Goal: Task Accomplishment & Management: Use online tool/utility

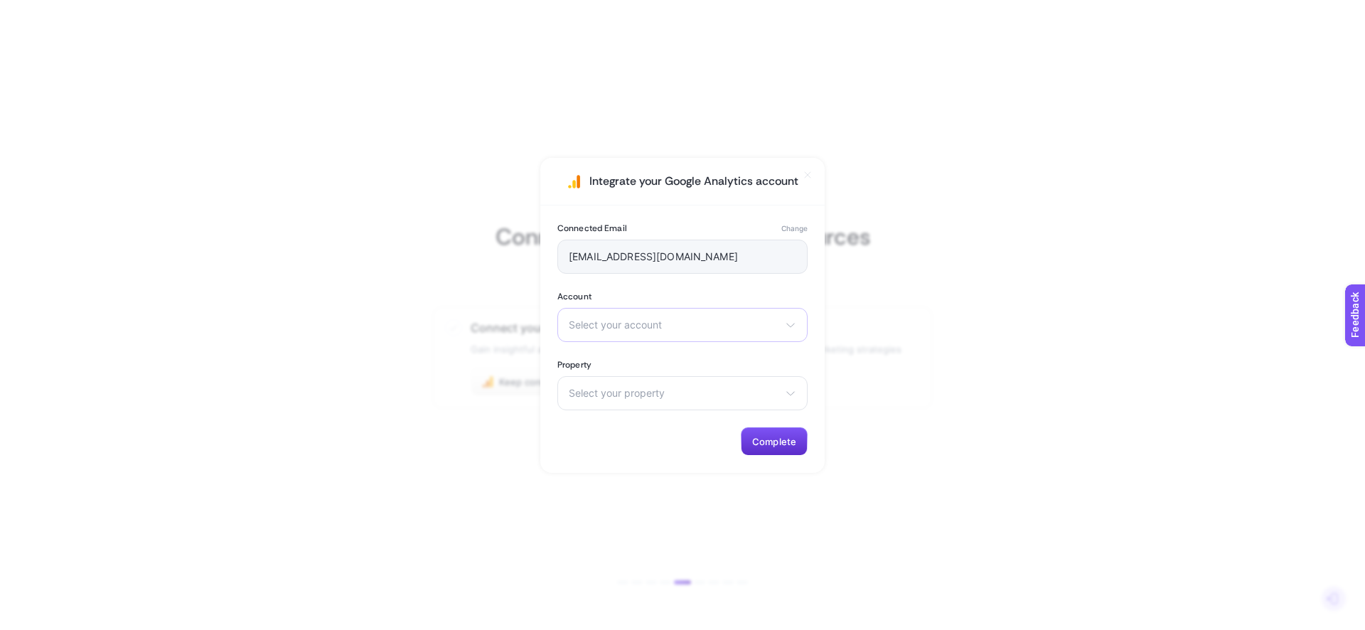
click at [623, 332] on div "Select your account Demo Account [PERSON_NAME] mihrunisacom oztayteks Ufuk Hırd…" at bounding box center [682, 325] width 250 height 34
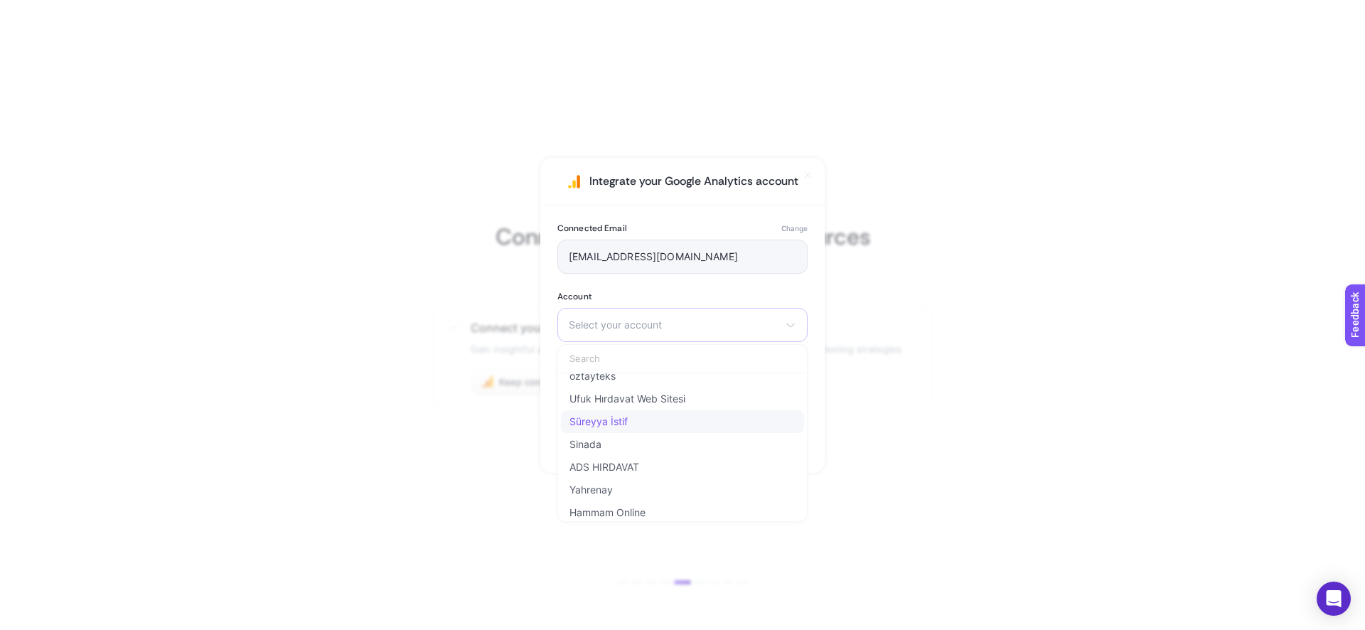
scroll to position [82, 0]
click at [592, 487] on span "Yahrenay" at bounding box center [590, 487] width 43 height 11
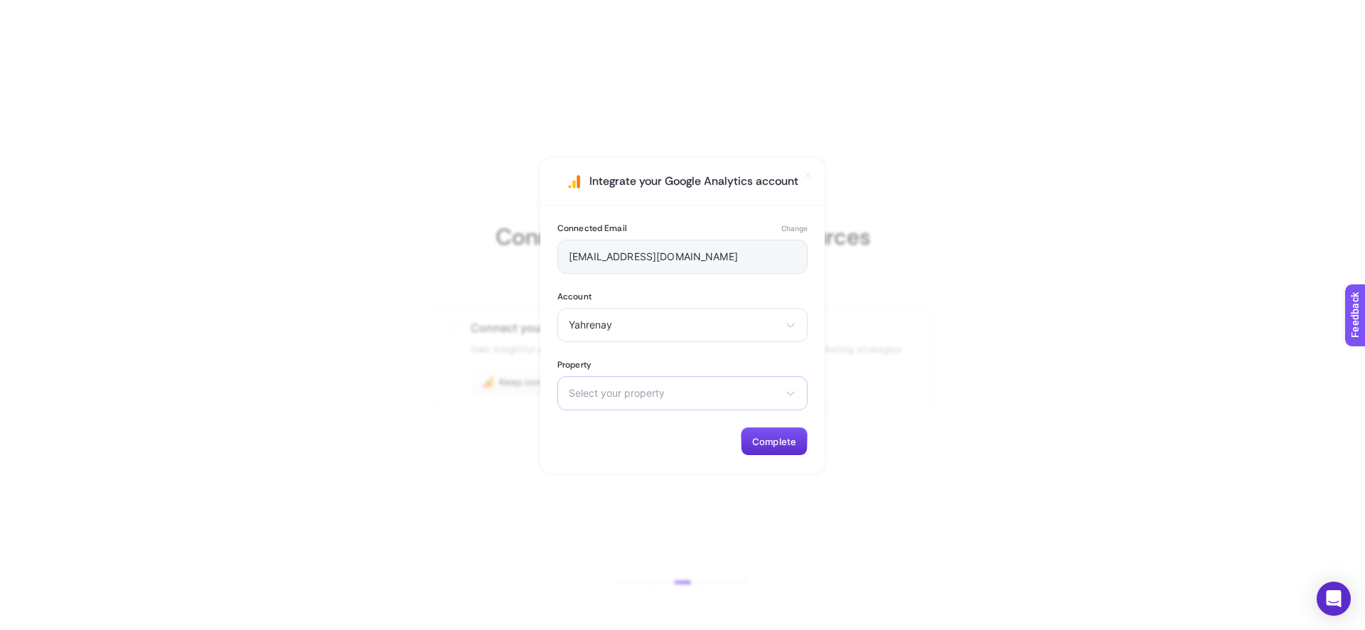
click at [631, 387] on span "Select your property" at bounding box center [674, 392] width 210 height 11
click at [615, 480] on span "Yahrenay Analytcs - GA4" at bounding box center [627, 478] width 116 height 11
click at [778, 438] on span "Complete" at bounding box center [774, 441] width 44 height 11
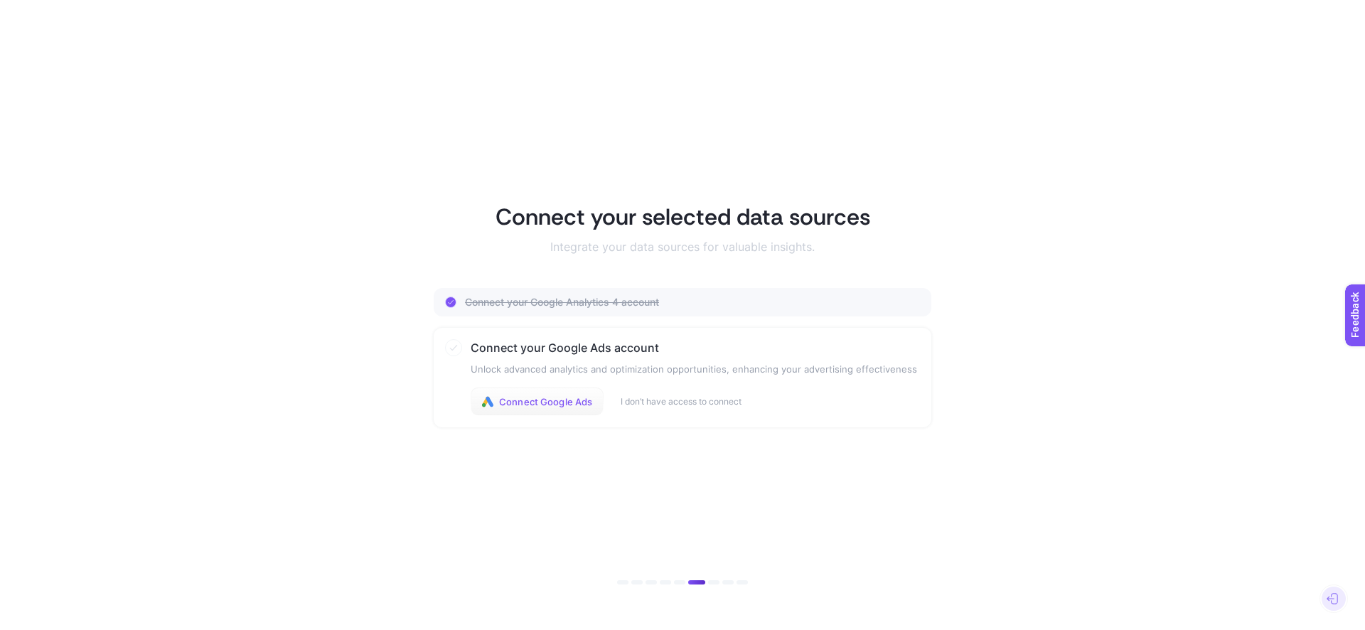
click at [520, 399] on span "Connect Google Ads" at bounding box center [545, 401] width 93 height 11
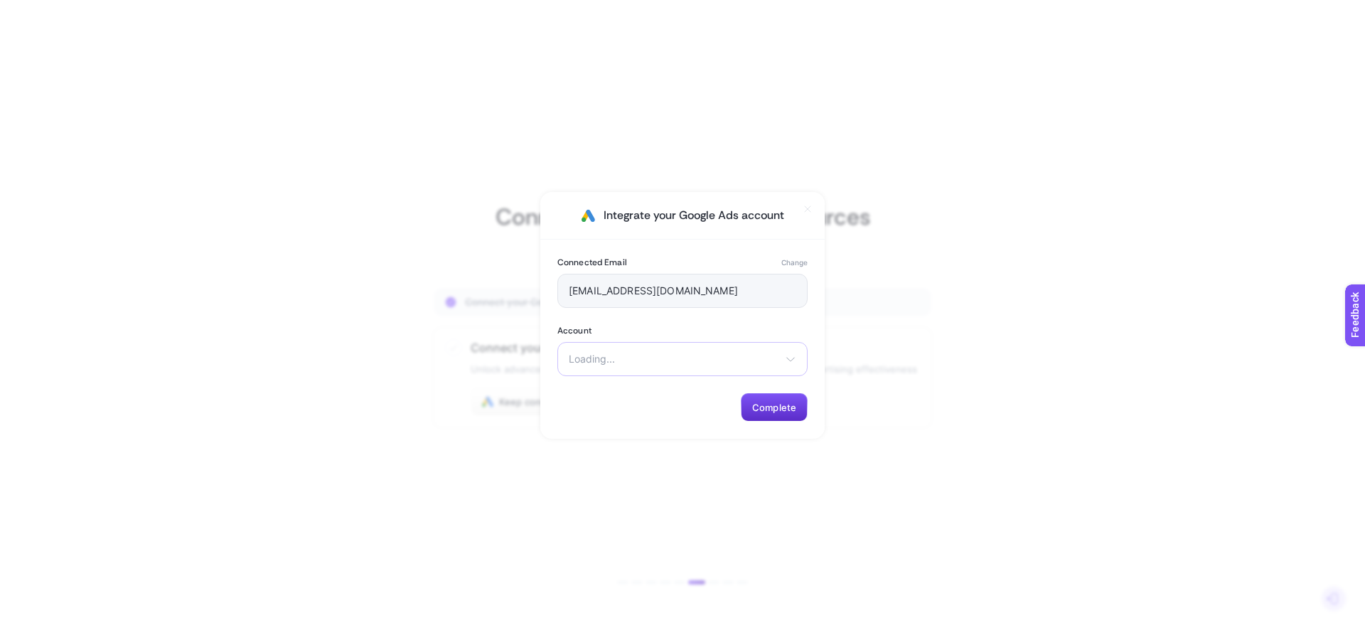
click at [633, 360] on span "Loading..." at bounding box center [674, 358] width 210 height 11
click at [794, 360] on icon at bounding box center [790, 358] width 11 height 11
click at [730, 361] on span "Loading..." at bounding box center [674, 358] width 210 height 11
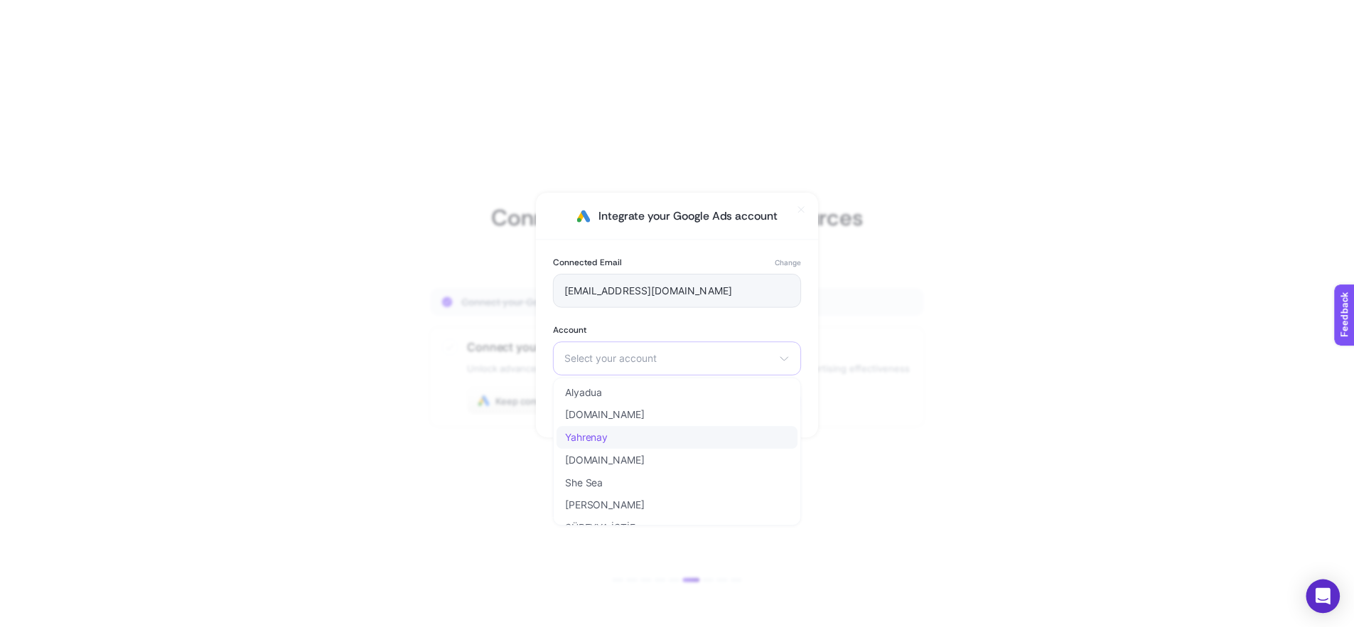
scroll to position [3, 0]
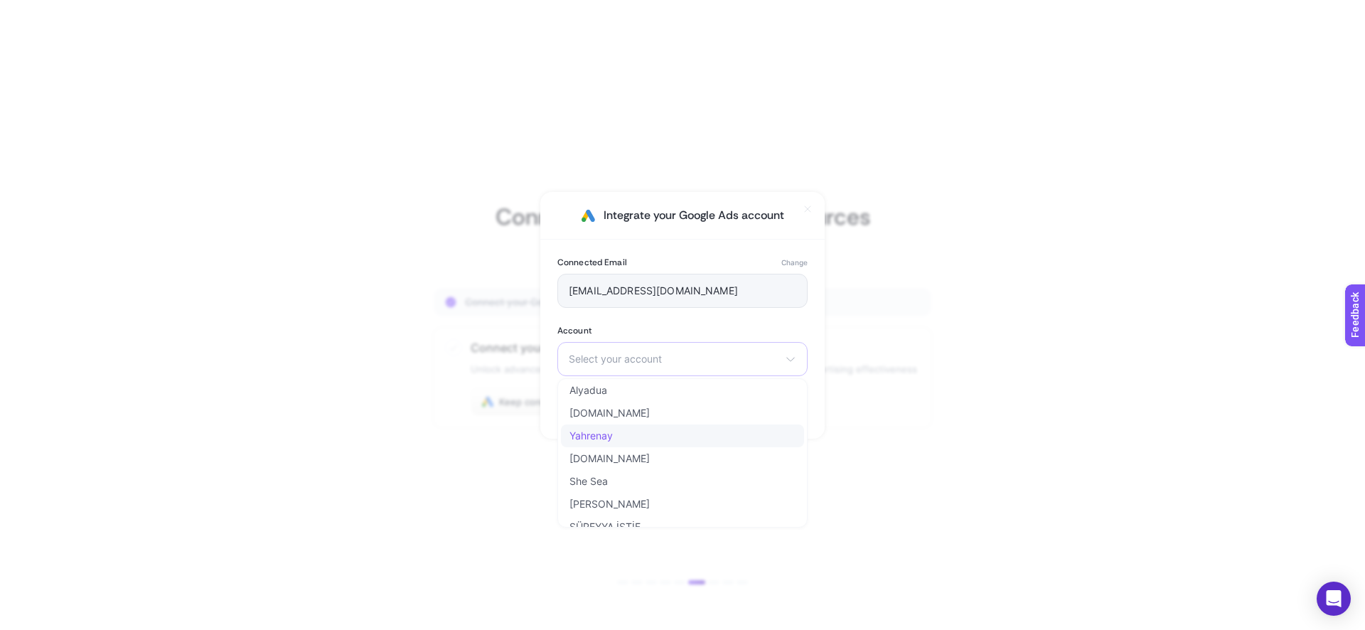
click at [634, 441] on li "Yahrenay" at bounding box center [682, 435] width 243 height 23
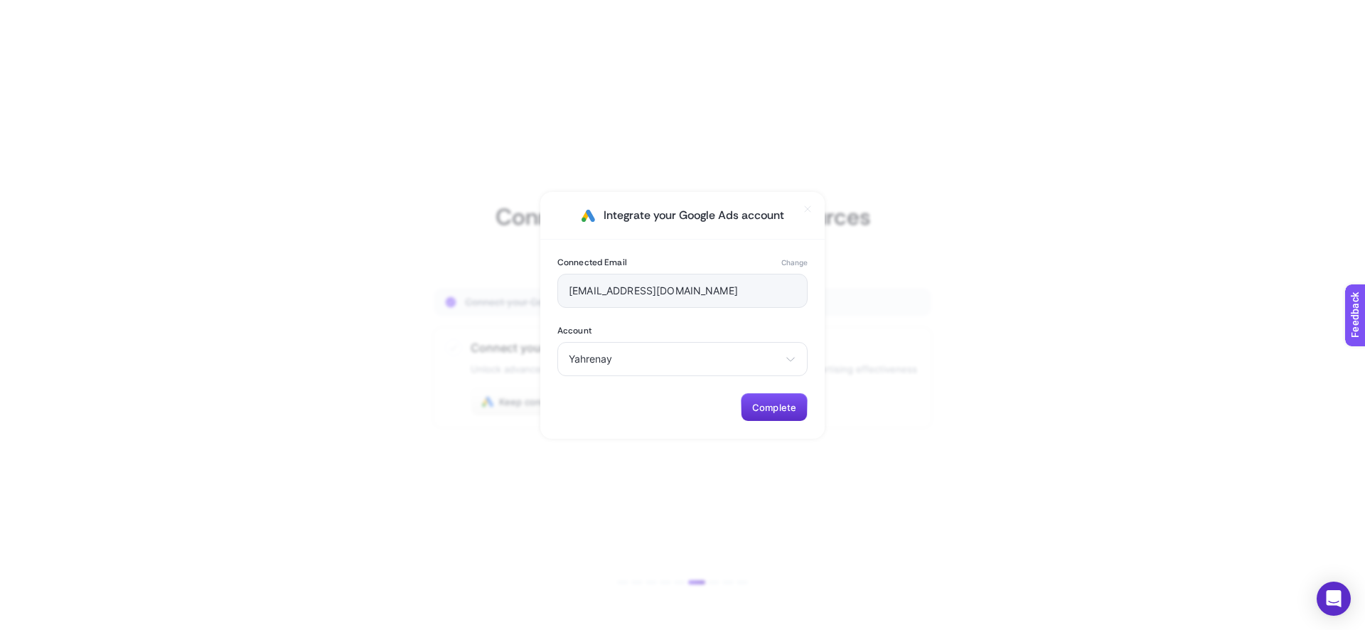
click at [647, 402] on div "Connected Email Change [EMAIL_ADDRESS][DOMAIN_NAME] Account Yahrenay Alyadua [D…" at bounding box center [682, 339] width 284 height 199
click at [768, 405] on span "Complete" at bounding box center [774, 407] width 44 height 11
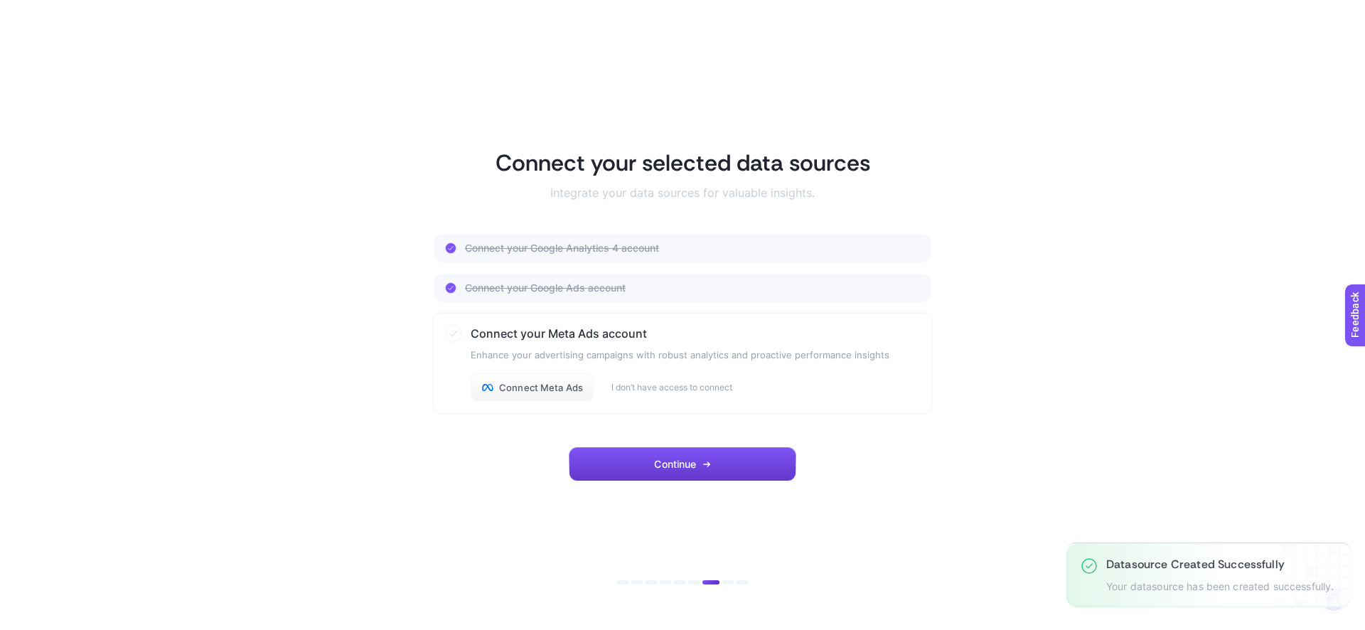
click at [670, 459] on span "Continue" at bounding box center [675, 463] width 42 height 11
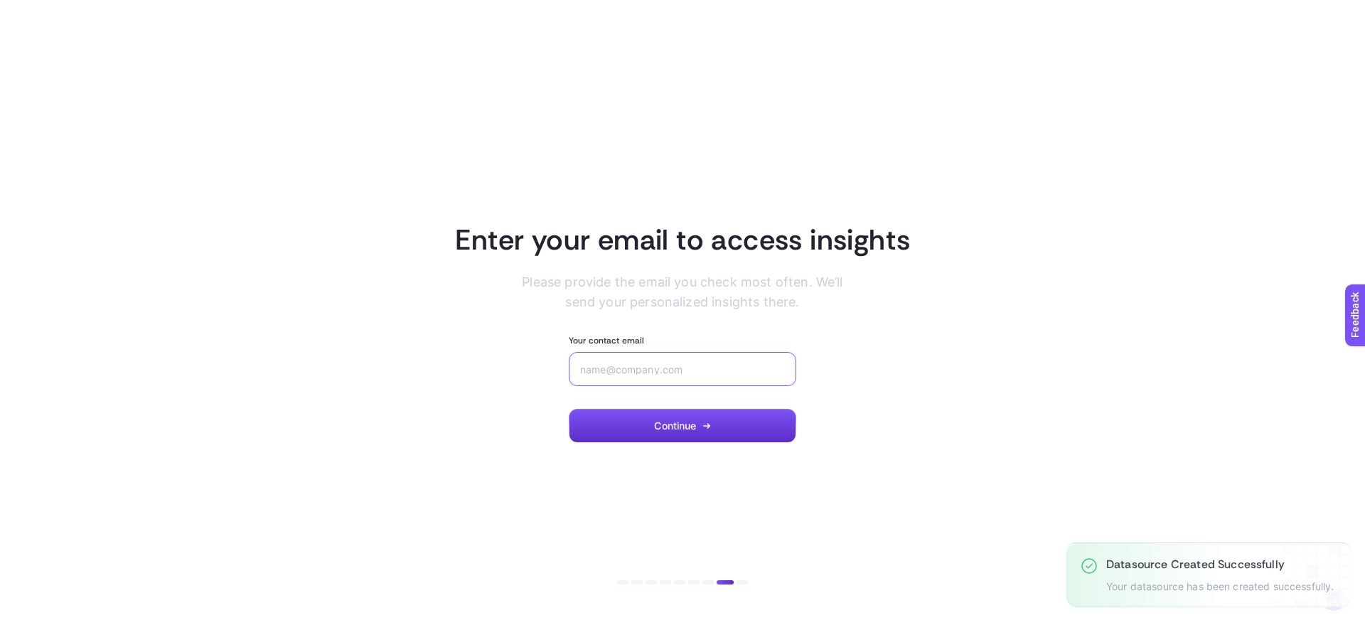
click at [595, 372] on input "Your contact email" at bounding box center [682, 368] width 205 height 11
click at [689, 363] on input "Your contact email" at bounding box center [682, 368] width 205 height 11
click at [1338, 604] on div at bounding box center [1333, 598] width 24 height 24
click at [612, 376] on div "fer" at bounding box center [682, 369] width 227 height 34
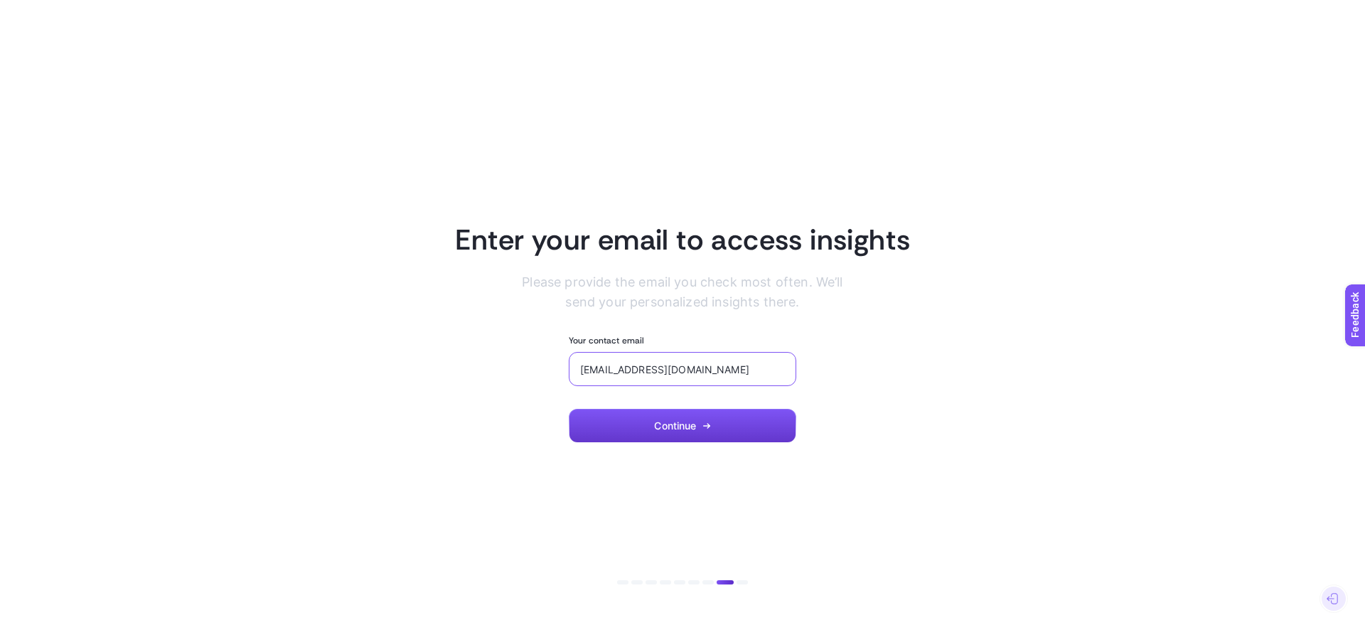
type input "[EMAIL_ADDRESS][DOMAIN_NAME]"
click at [614, 436] on button "Continue" at bounding box center [682, 426] width 227 height 34
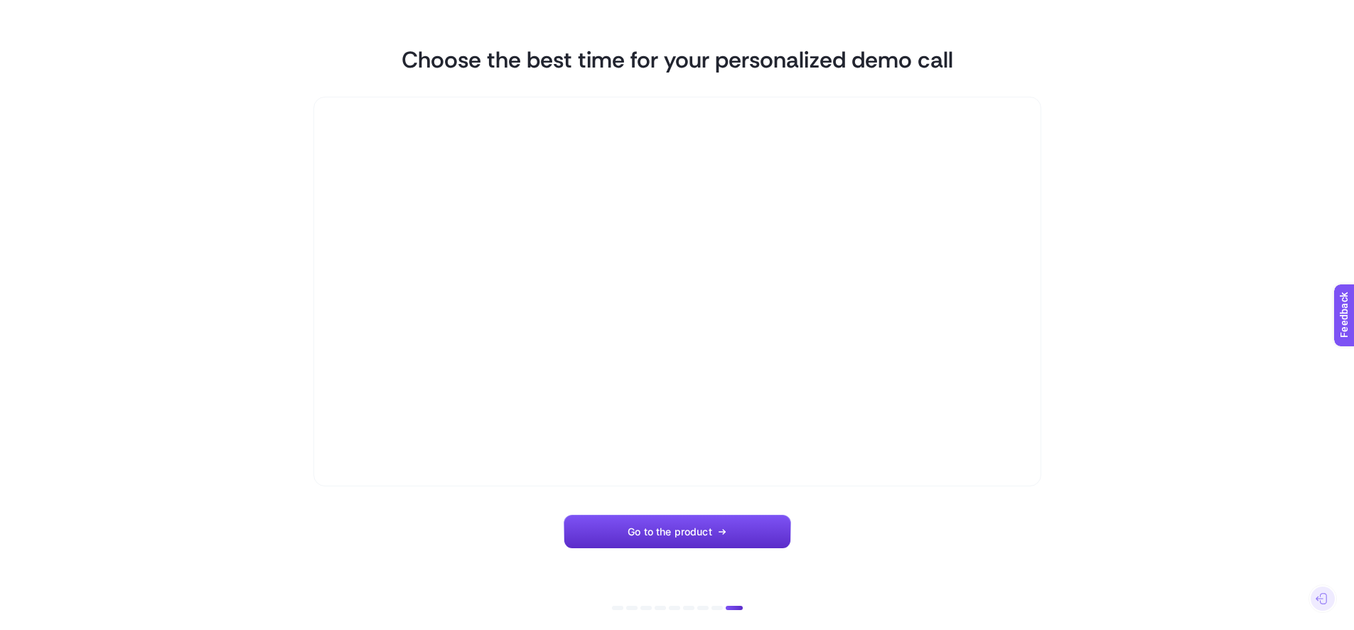
scroll to position [26, 0]
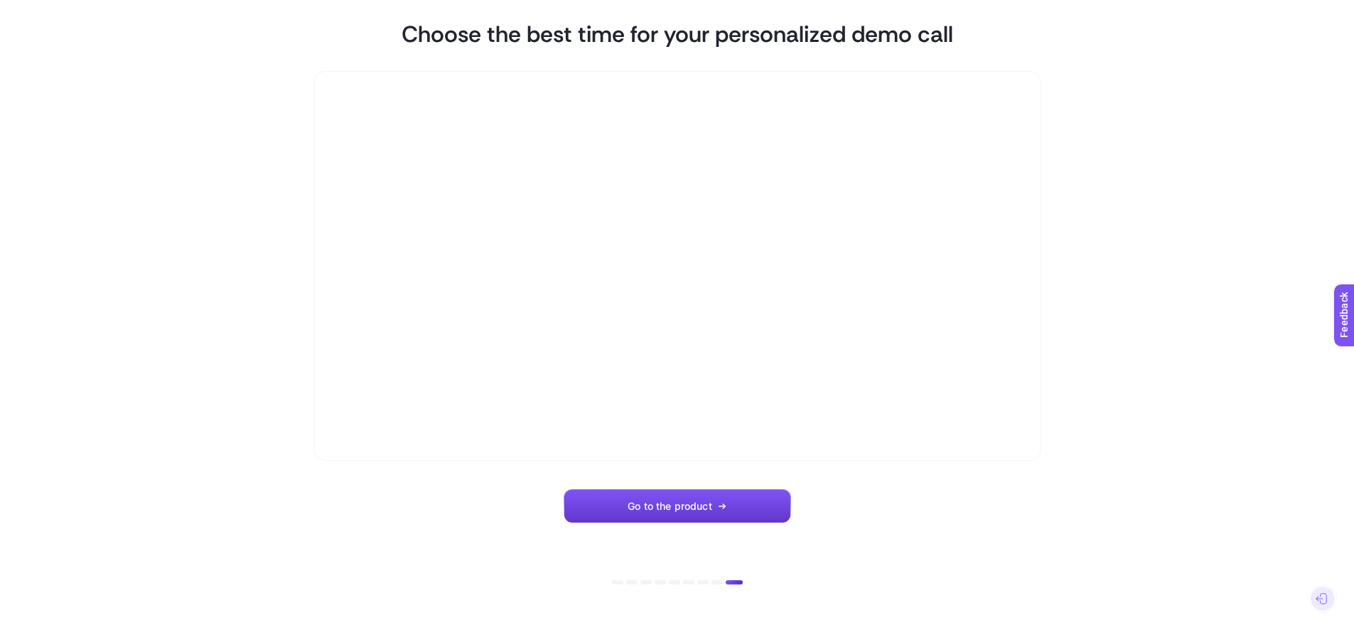
click at [662, 514] on button "Go to the product" at bounding box center [677, 506] width 227 height 34
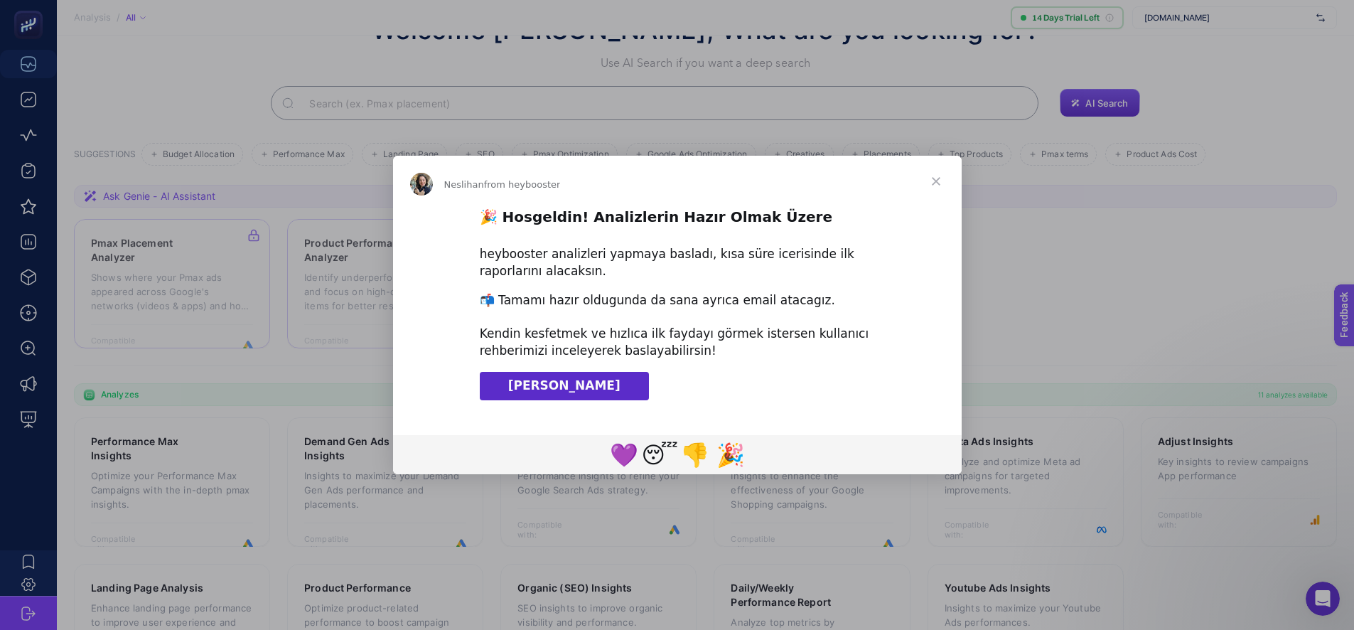
scroll to position [60, 0]
drag, startPoint x: 523, startPoint y: 348, endPoint x: 617, endPoint y: 350, distance: 93.8
click at [616, 350] on div "📬 Tamamı hazır oldugunda da sana ayrıca email atacagız. ​ Kendin kesfetmek ve h…" at bounding box center [677, 326] width 395 height 68
click at [580, 379] on span "[PERSON_NAME]" at bounding box center [564, 385] width 112 height 14
click at [936, 181] on span "Close" at bounding box center [936, 181] width 51 height 51
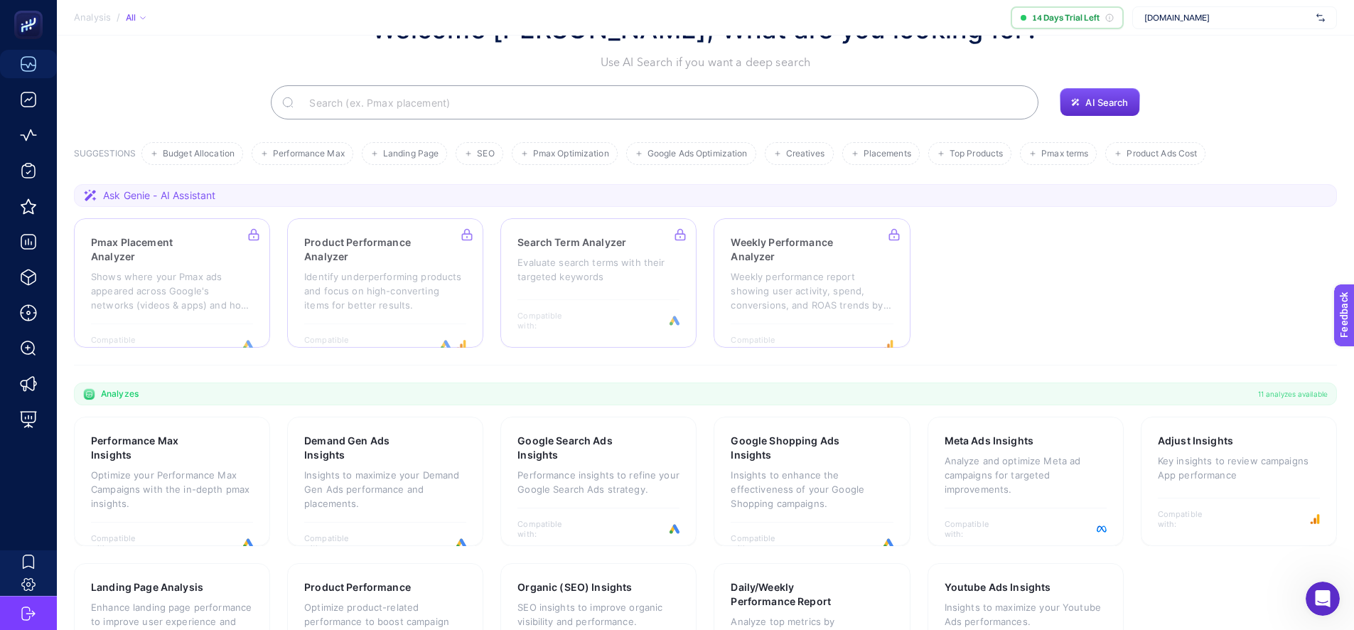
click at [514, 98] on input "Search" at bounding box center [662, 102] width 729 height 40
click at [318, 154] on span "Performance Max" at bounding box center [309, 154] width 72 height 11
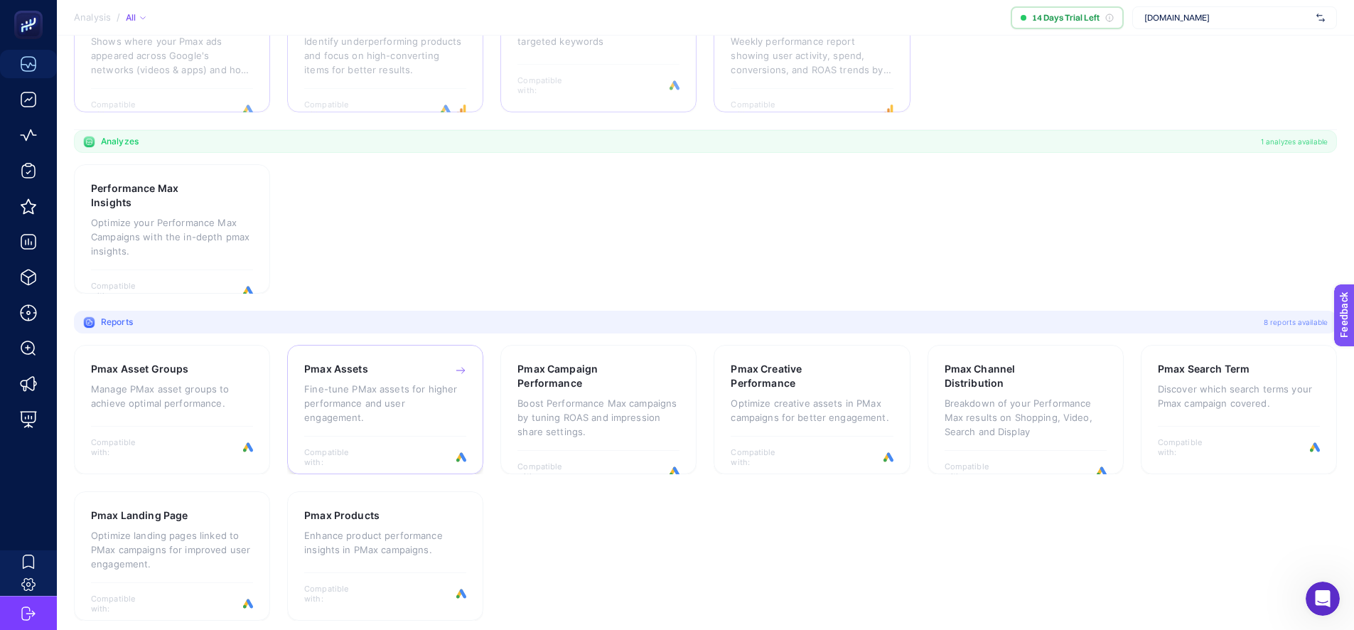
scroll to position [303, 0]
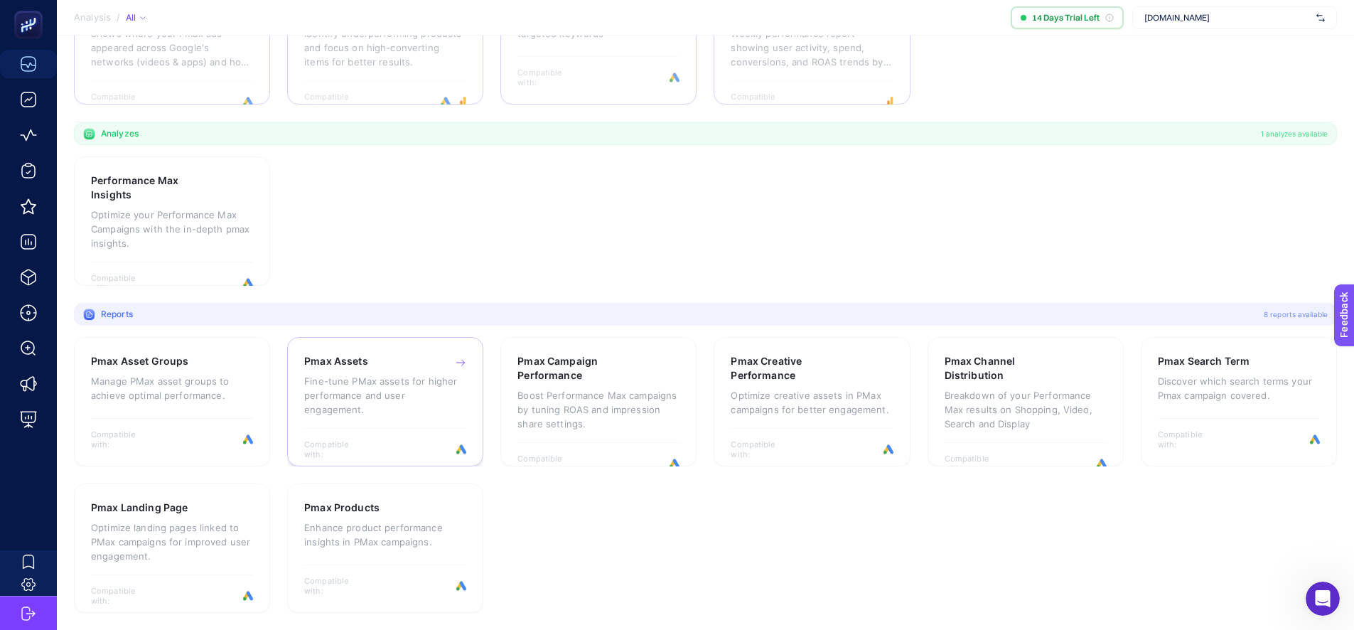
click at [374, 391] on p "Fine-tune PMax assets for higher performance and user engagement." at bounding box center [385, 395] width 162 height 43
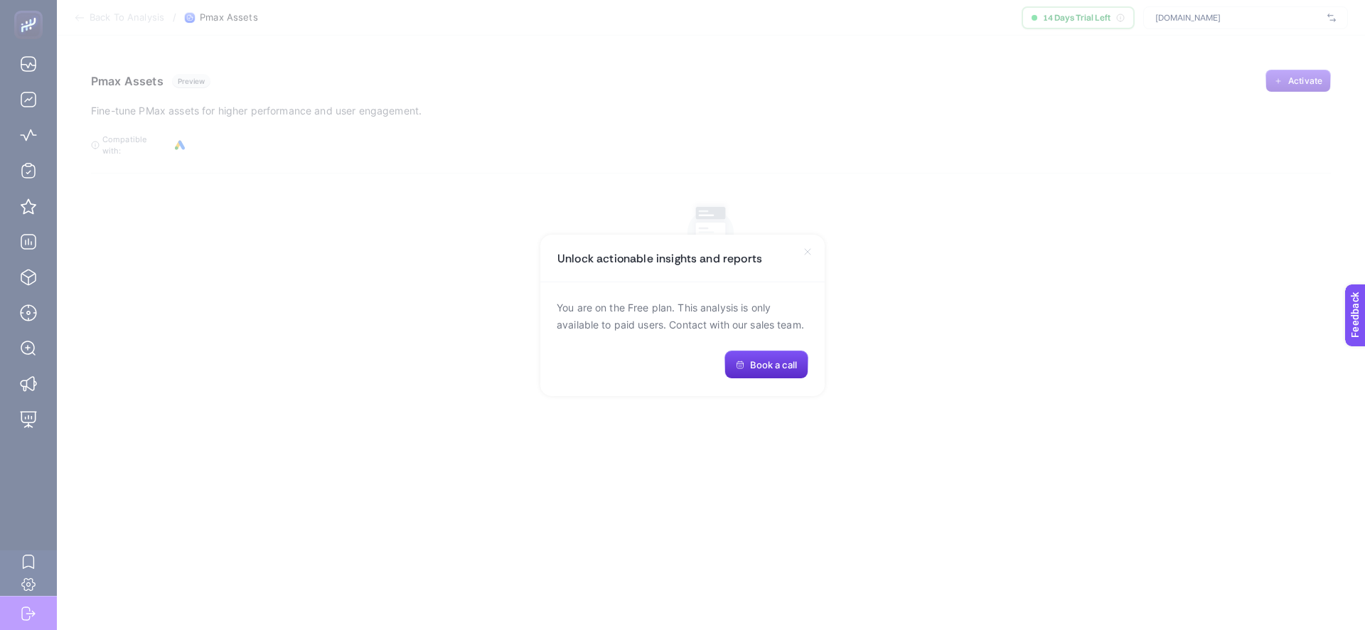
click at [523, 205] on section "Unlock actionable insights and reports You are on the Free plan. This analysis …" at bounding box center [682, 315] width 1365 height 630
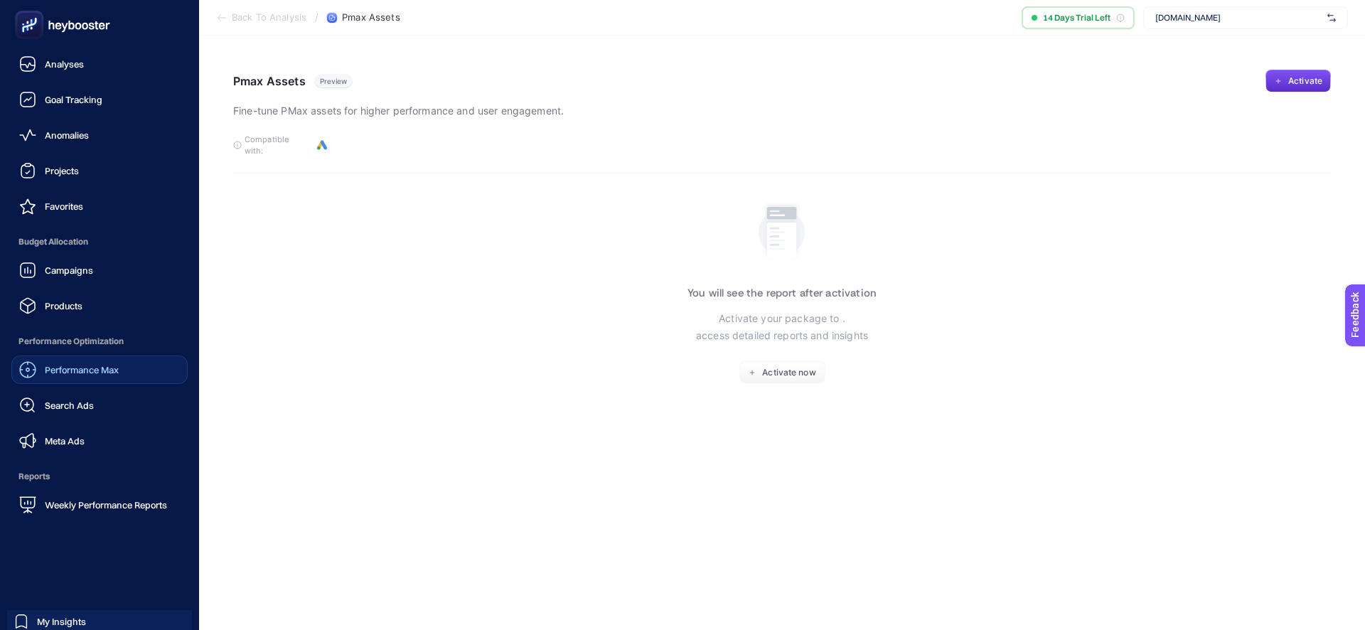
click at [86, 372] on span "Performance Max" at bounding box center [82, 369] width 74 height 11
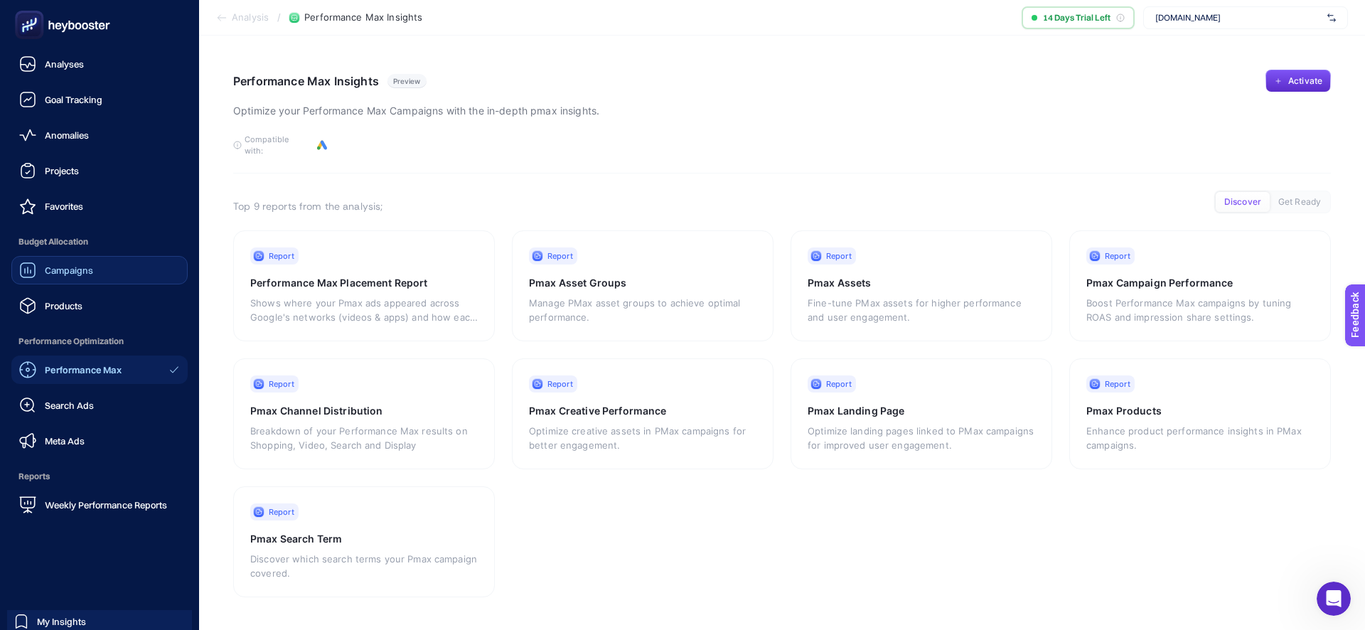
click at [88, 263] on div "Campaigns" at bounding box center [56, 270] width 74 height 17
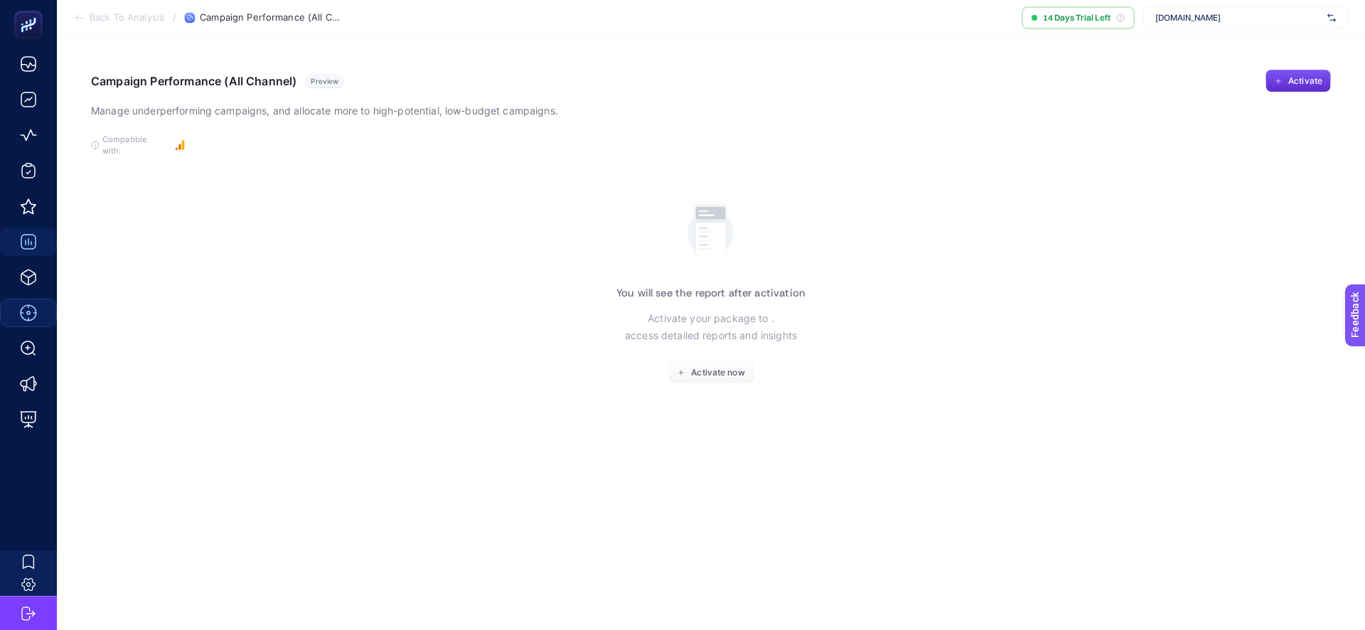
click at [171, 140] on div "Compatible with: Connect Google Analytics 4" at bounding box center [143, 145] width 82 height 23
click at [718, 369] on button "Activate now" at bounding box center [711, 372] width 86 height 23
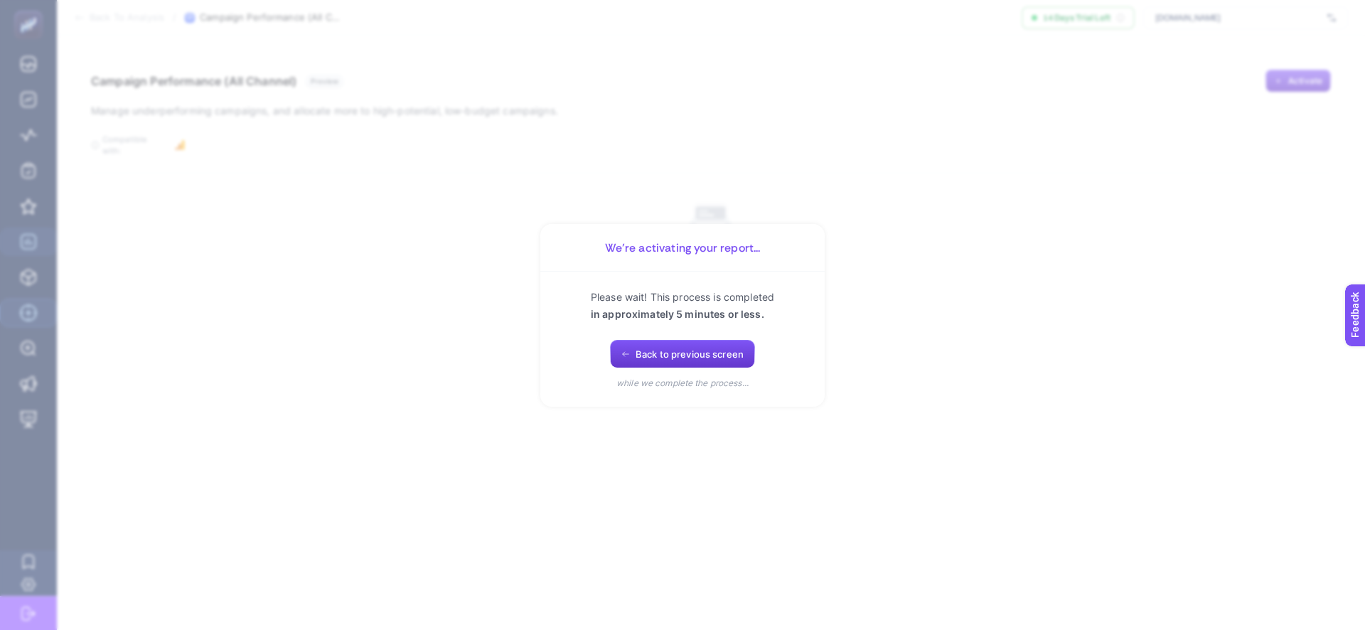
click at [631, 353] on button "Back to previous screen" at bounding box center [682, 354] width 145 height 28
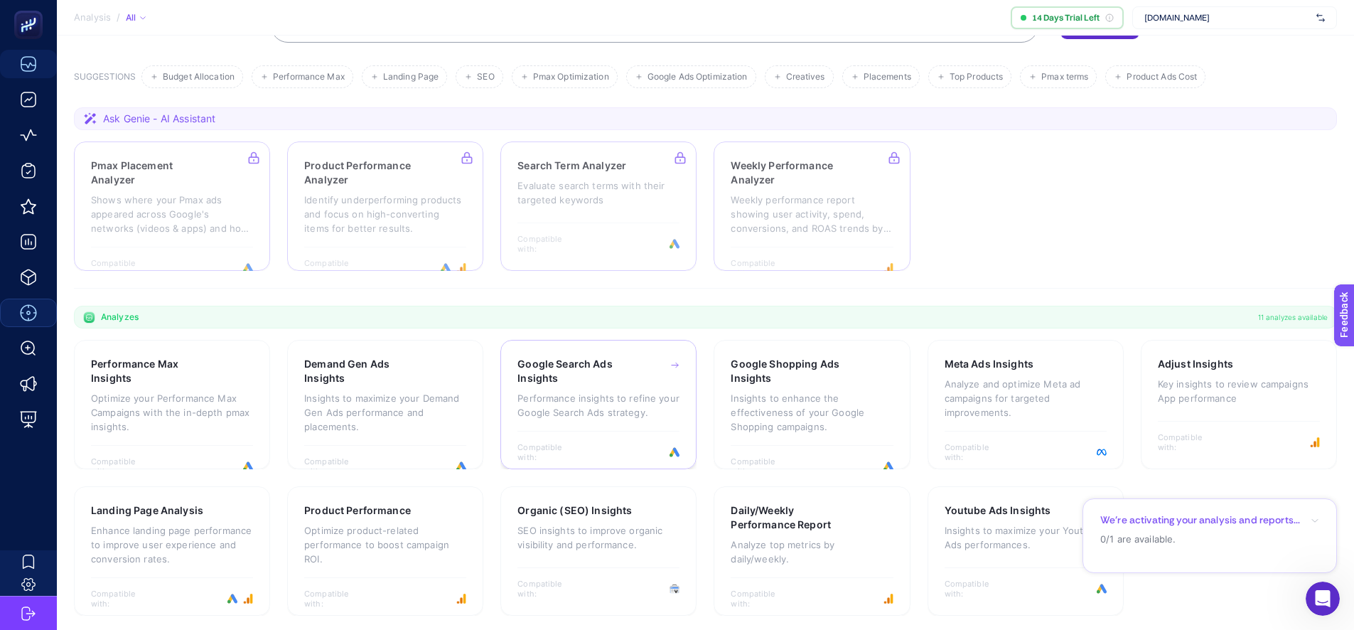
scroll to position [139, 0]
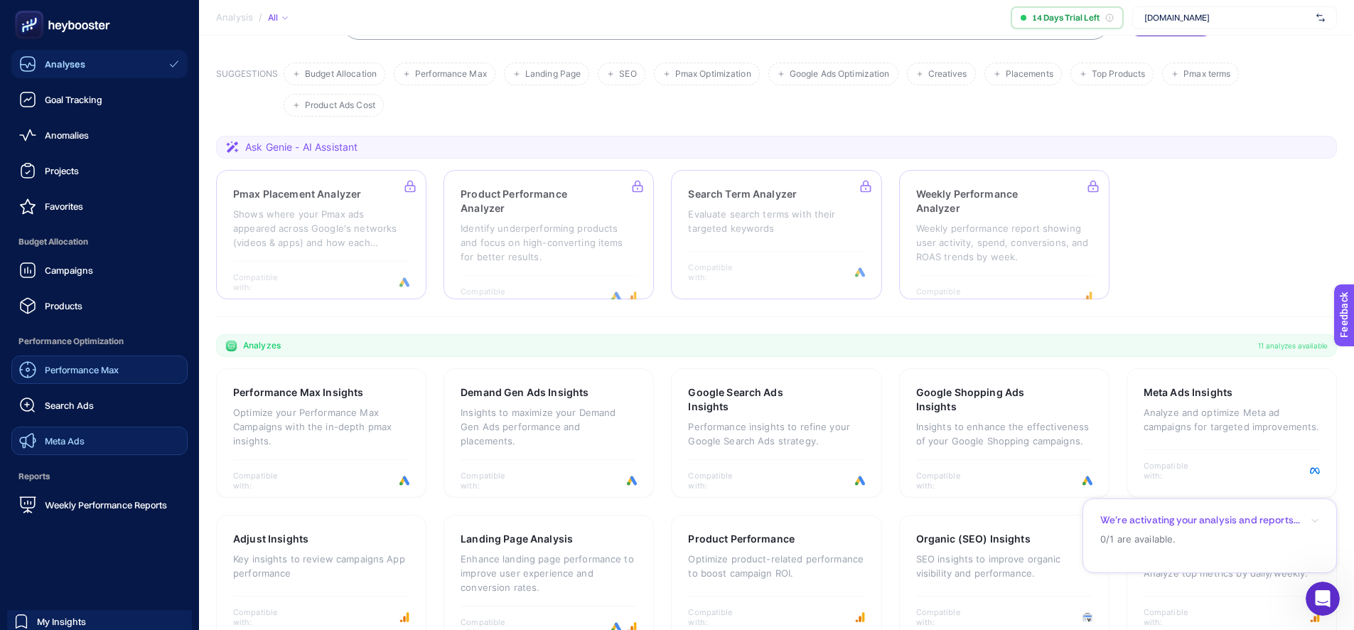
click at [74, 443] on span "Meta Ads" at bounding box center [65, 440] width 40 height 11
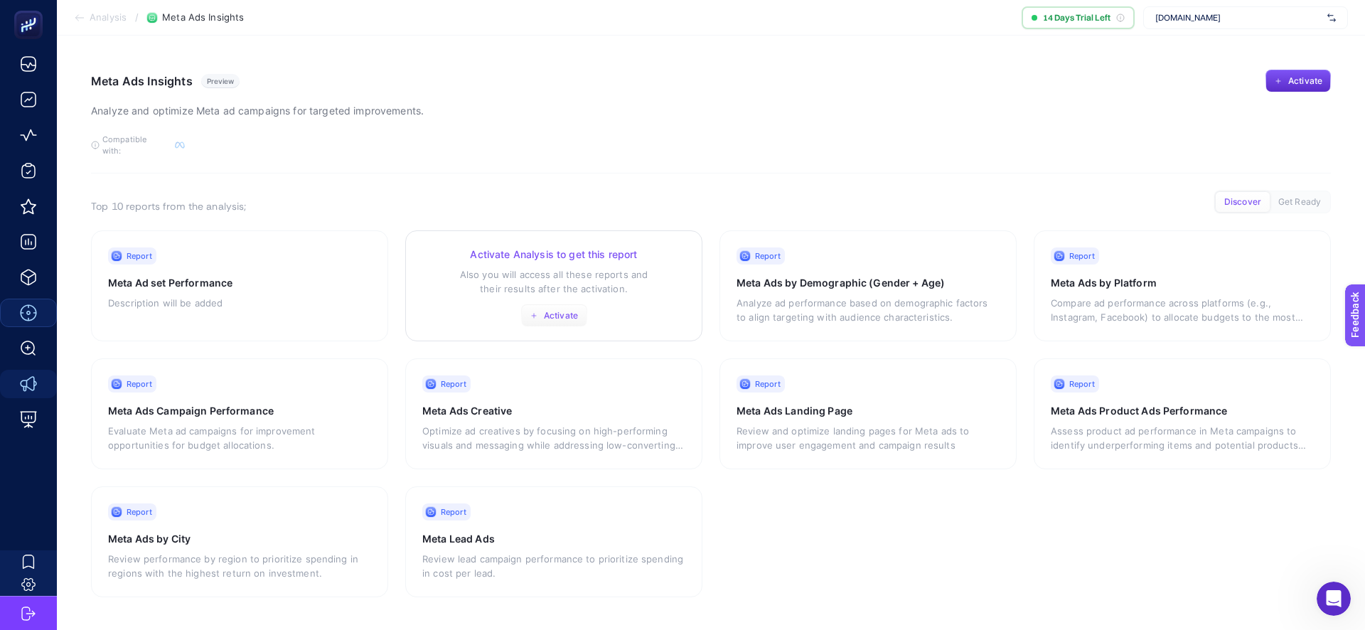
click at [548, 310] on button "Activate" at bounding box center [554, 315] width 66 height 23
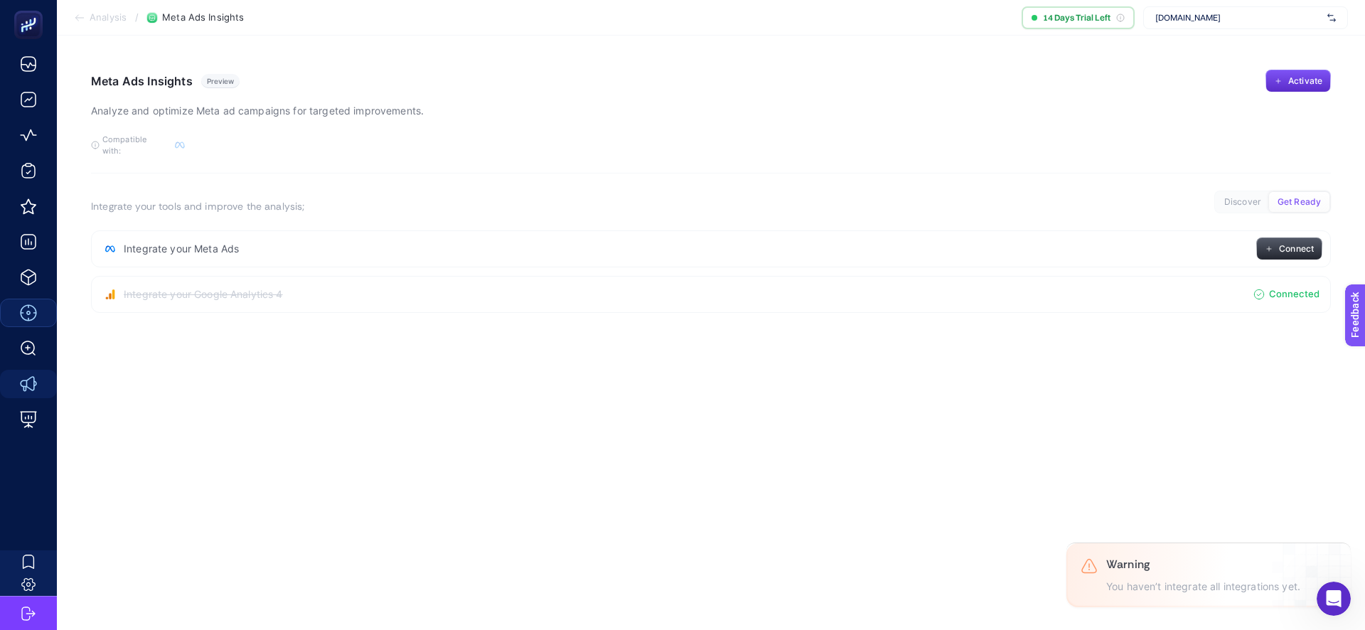
click at [1291, 243] on button "Connect" at bounding box center [1289, 248] width 66 height 23
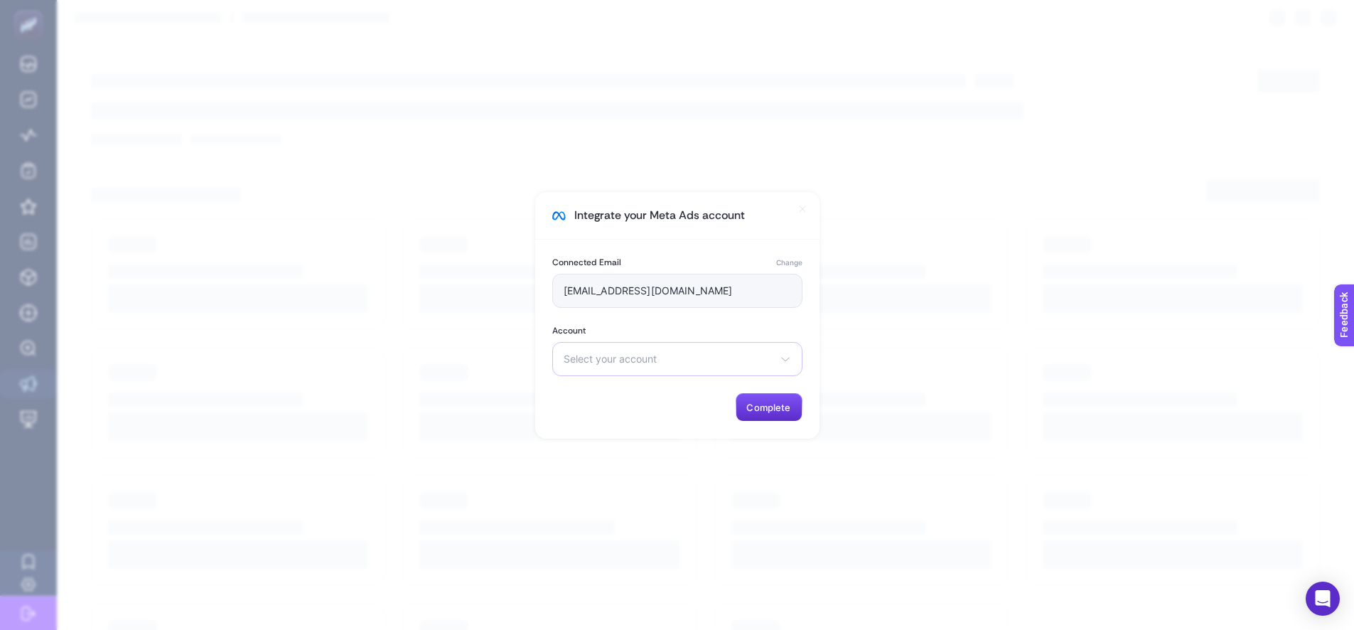
click at [645, 357] on span "Select your account" at bounding box center [669, 358] width 210 height 11
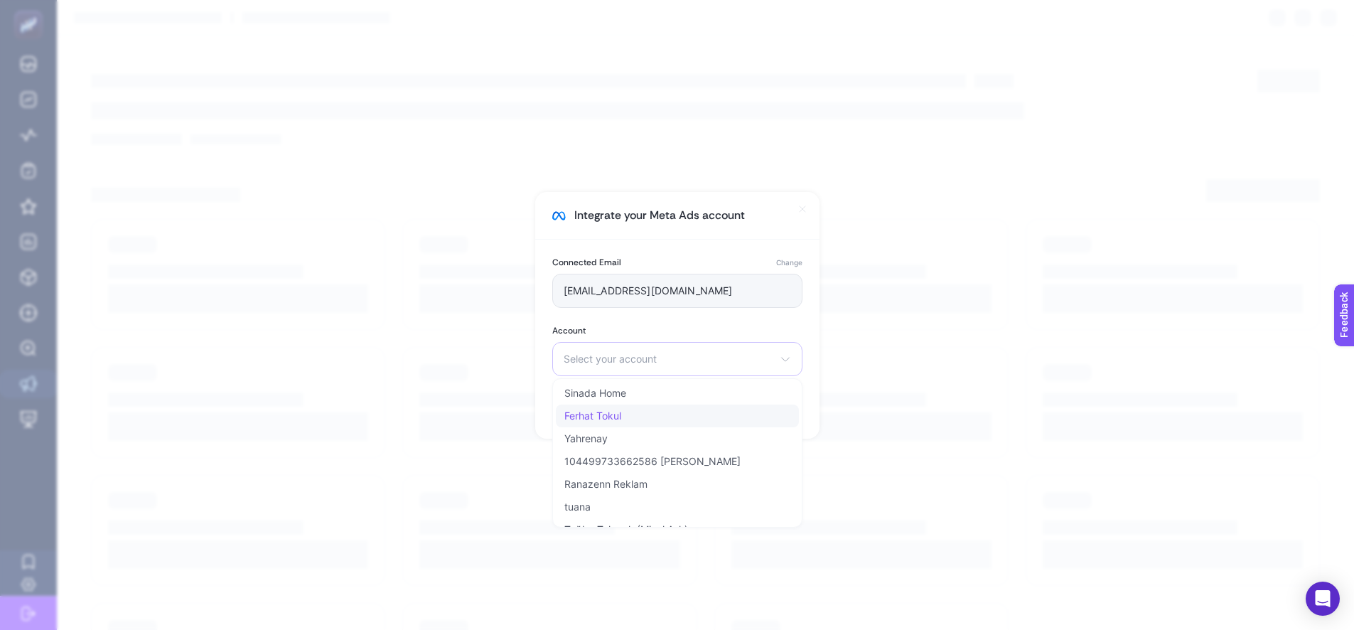
type input "hammamradiatorsosyal@gmail.com"
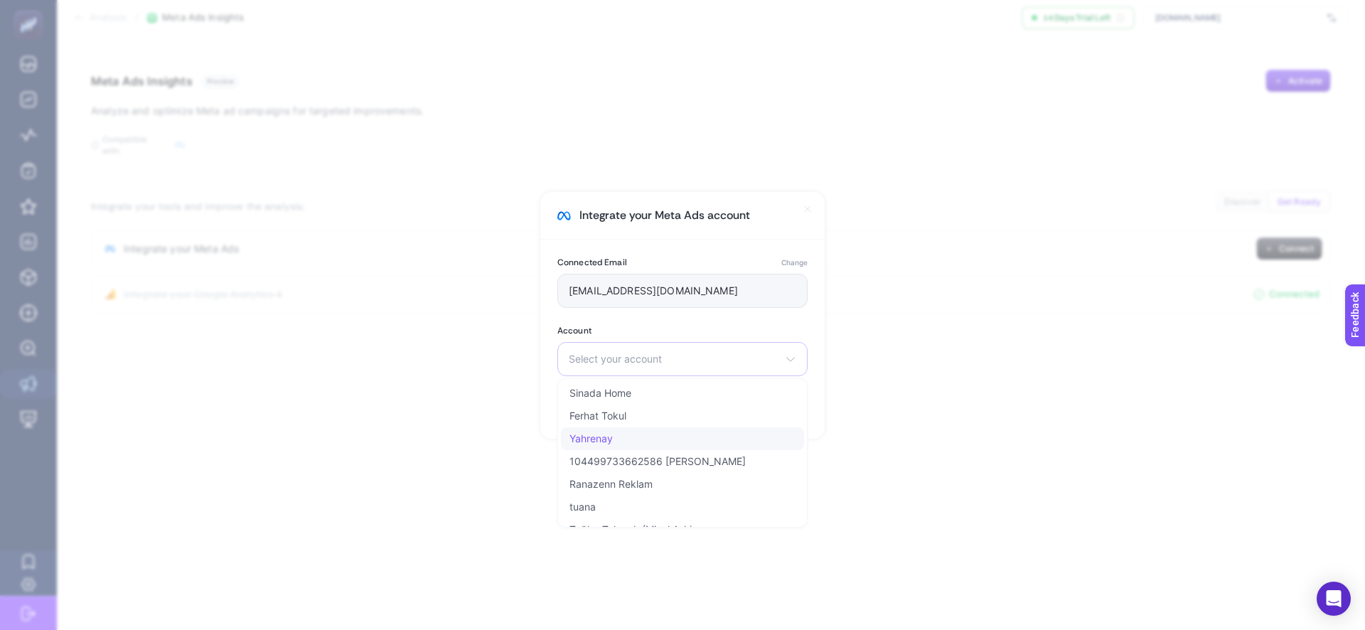
click at [609, 436] on span "Yahrenay" at bounding box center [590, 438] width 43 height 11
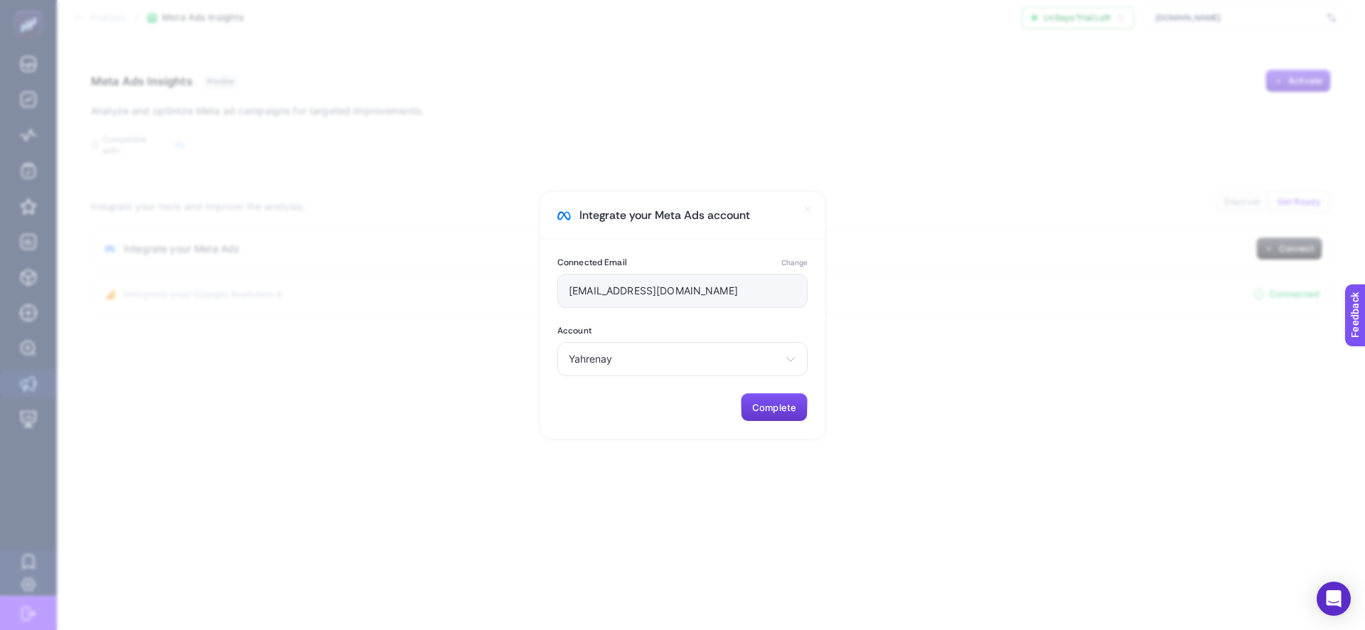
click at [772, 411] on span "Complete" at bounding box center [774, 407] width 44 height 11
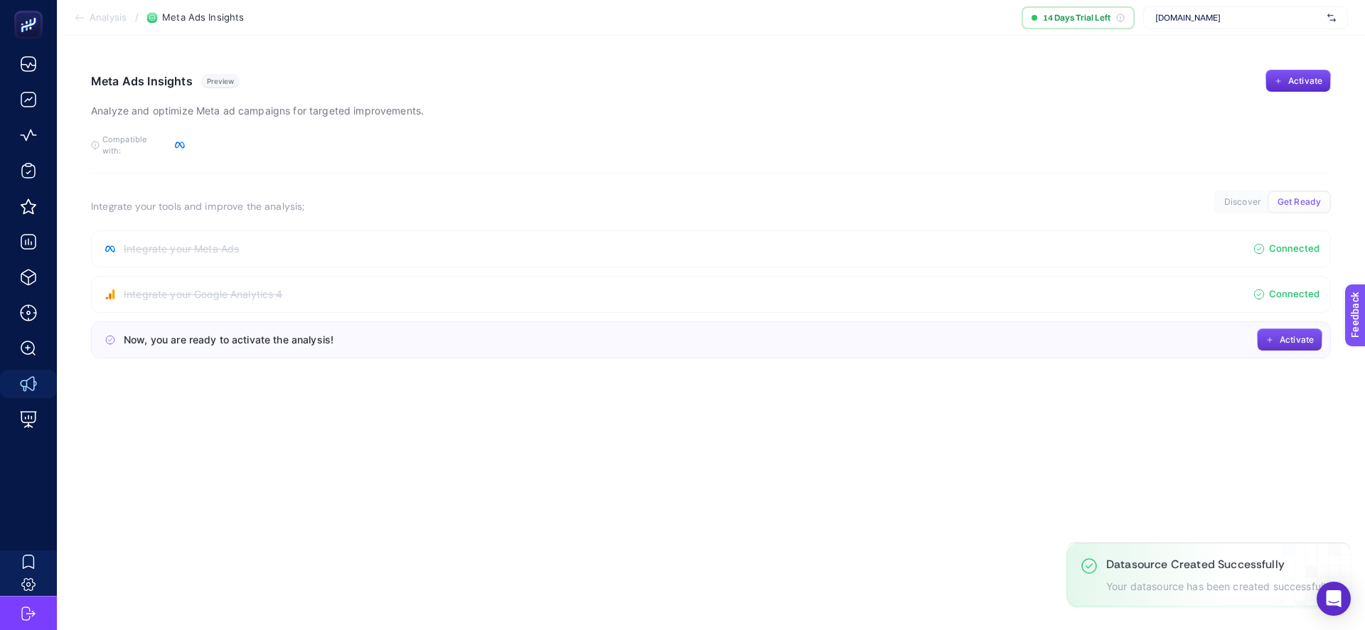
click at [1294, 334] on span "Activate" at bounding box center [1296, 339] width 34 height 11
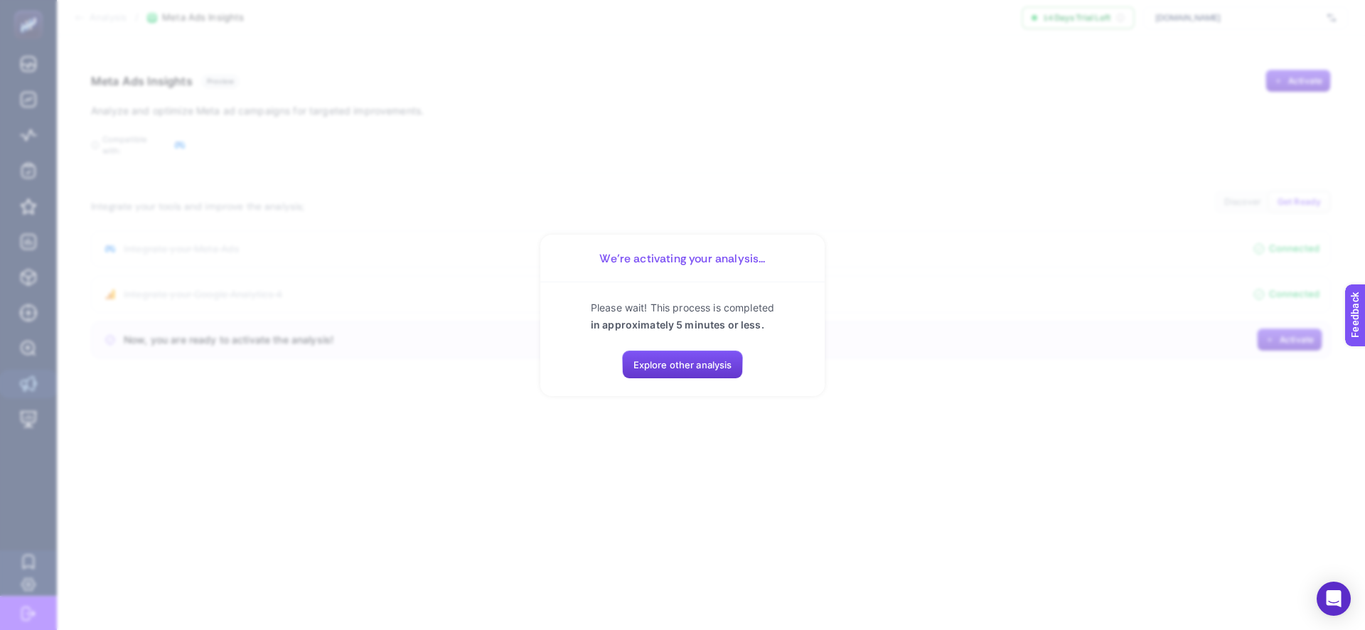
click at [707, 359] on span "Explore other analysis" at bounding box center [682, 364] width 99 height 11
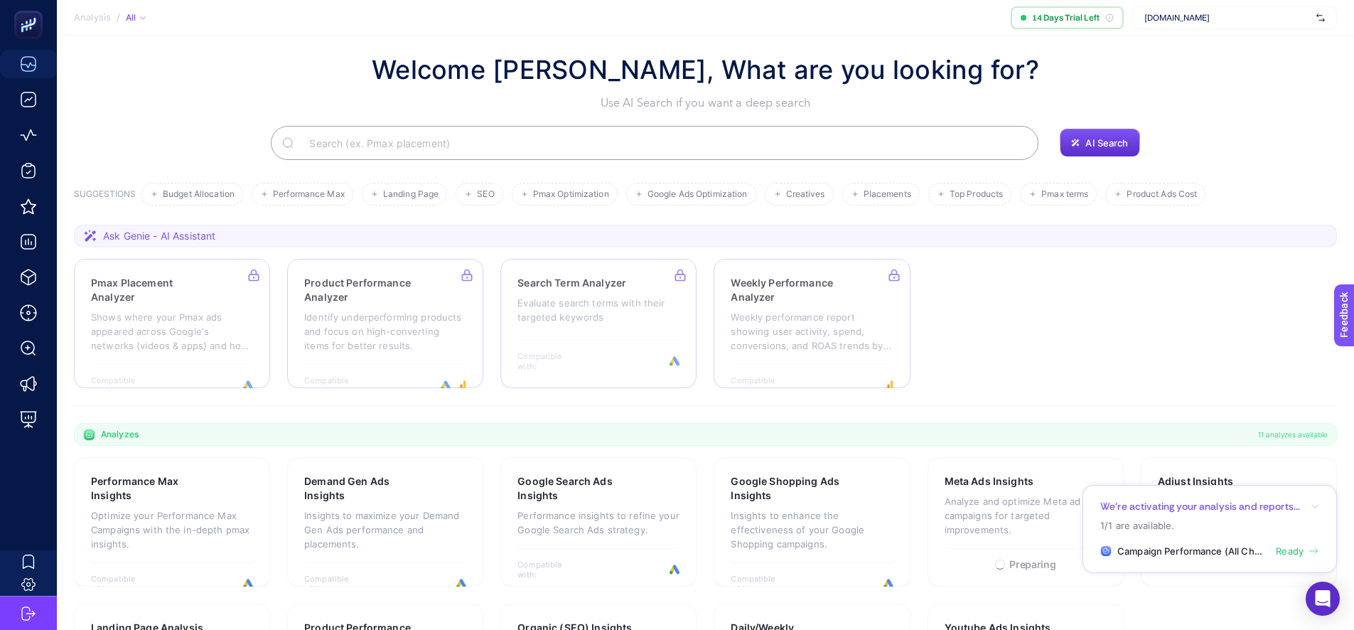
scroll to position [22, 0]
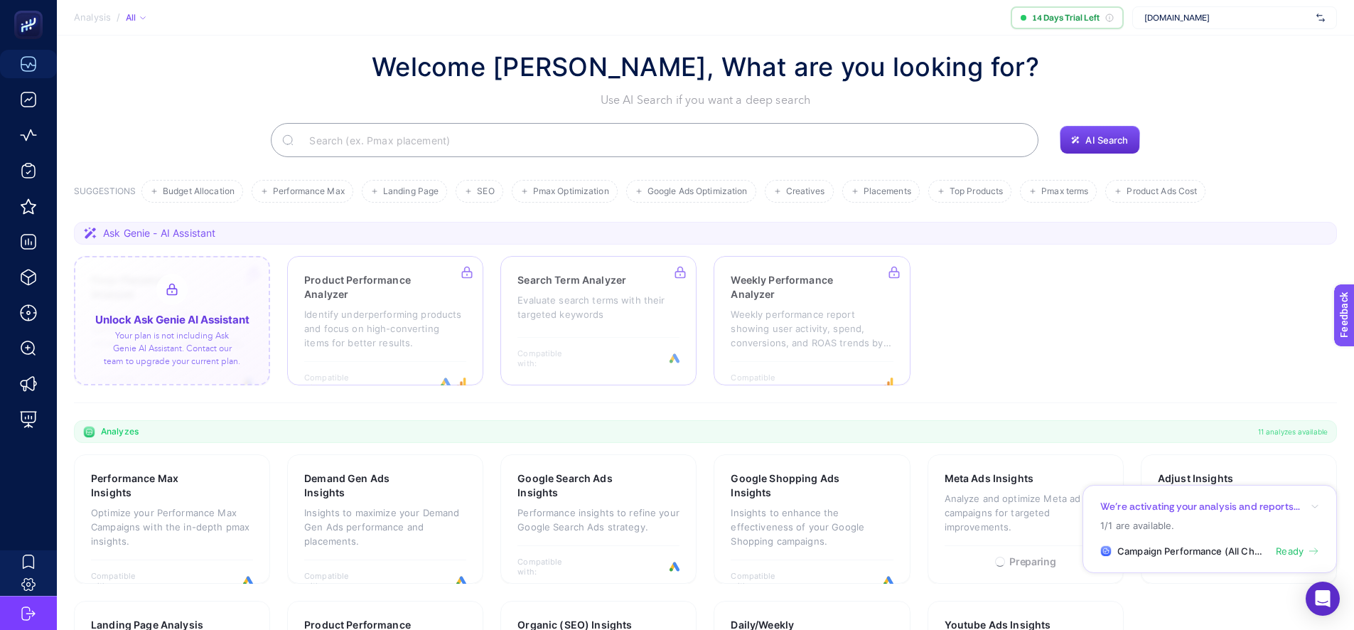
click at [193, 338] on div at bounding box center [172, 320] width 196 height 129
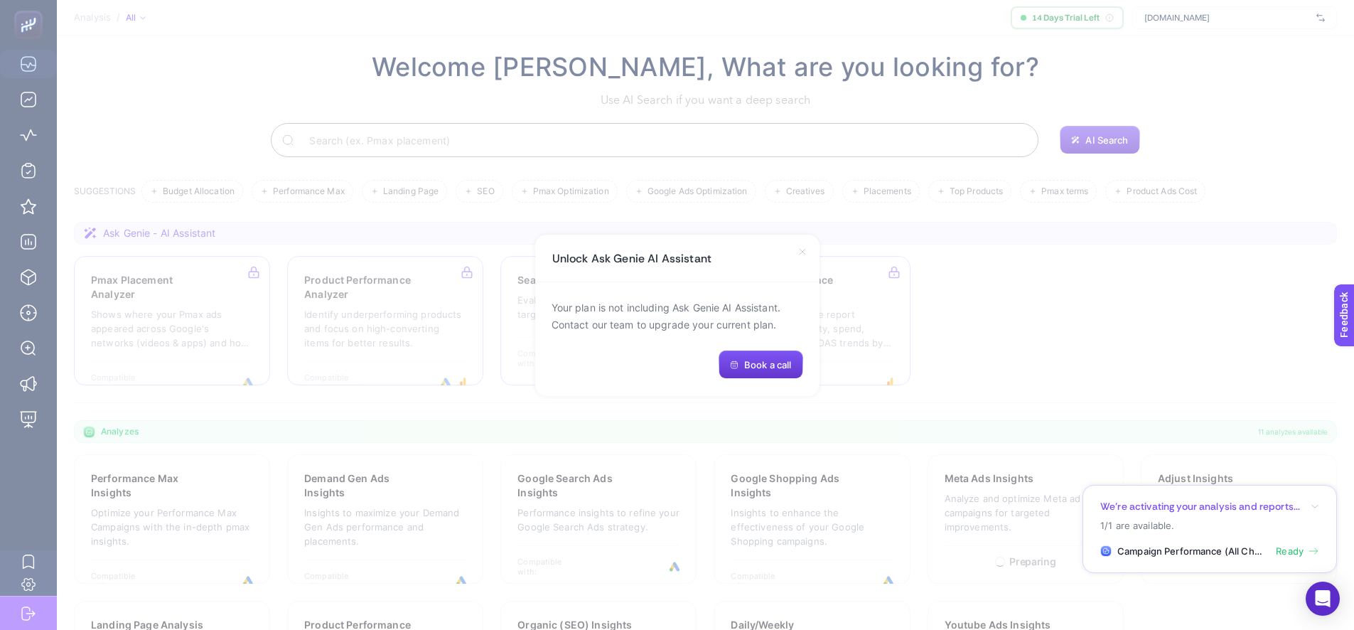
click at [782, 367] on span "Book a call" at bounding box center [767, 364] width 47 height 11
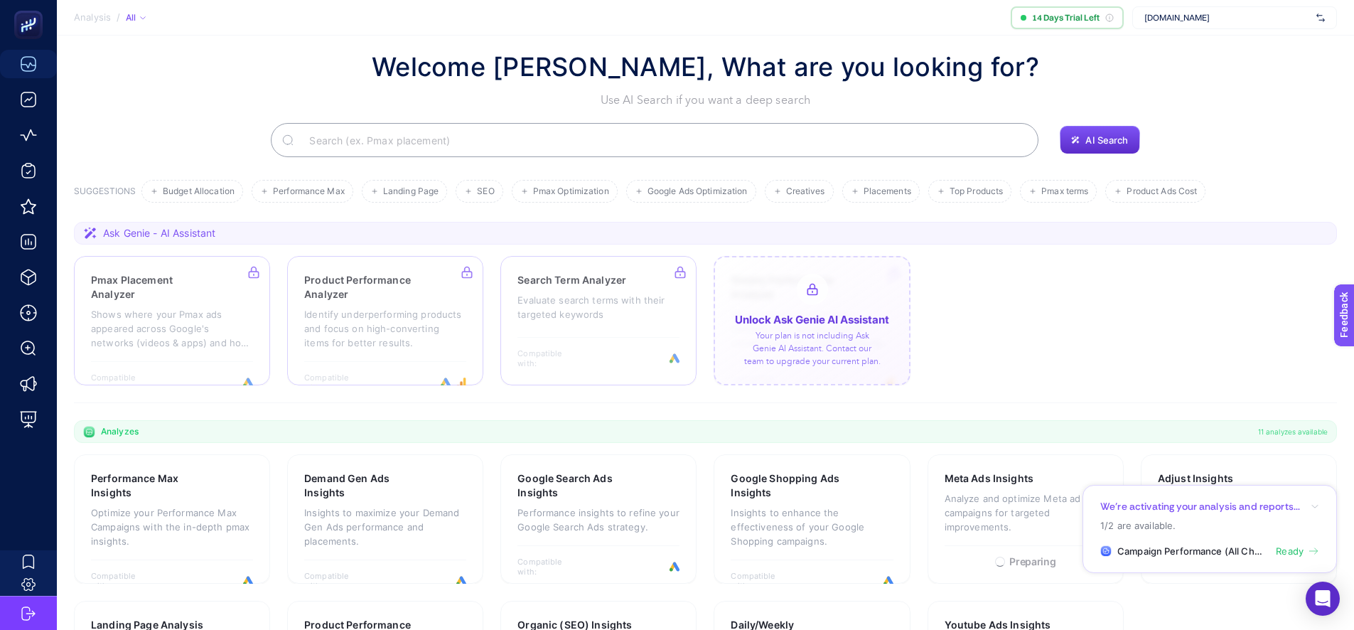
click at [814, 331] on div at bounding box center [812, 320] width 196 height 129
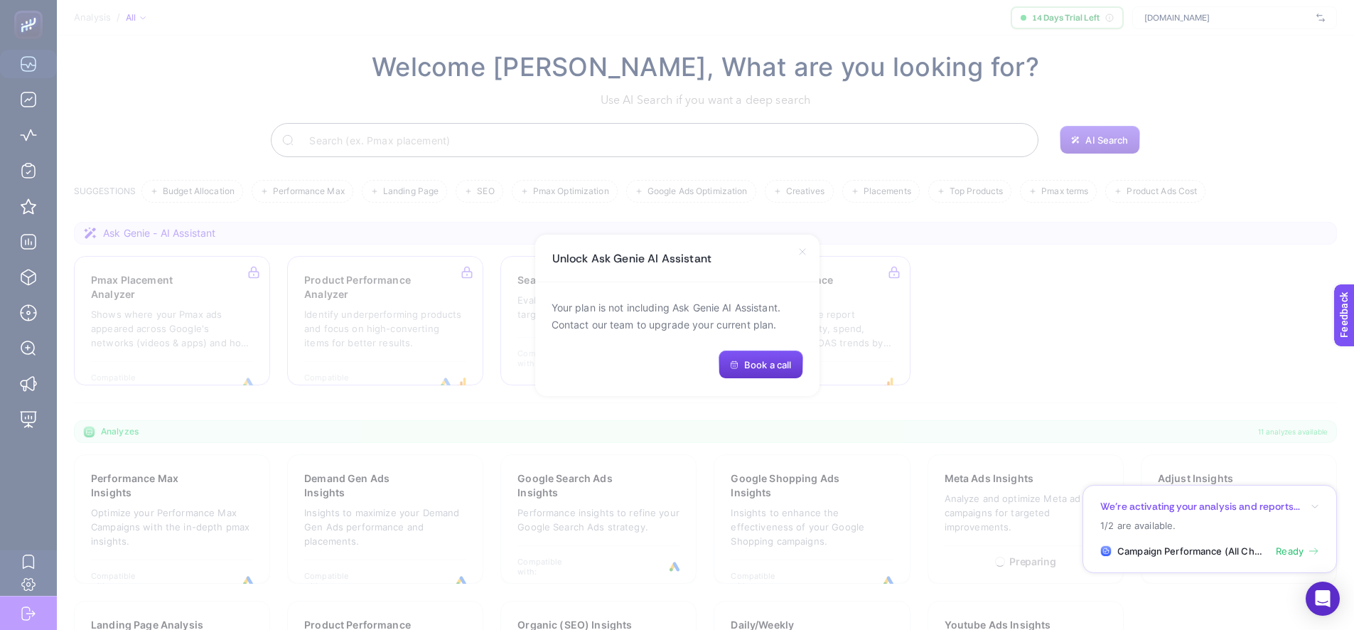
click at [768, 364] on span "Book a call" at bounding box center [767, 364] width 47 height 11
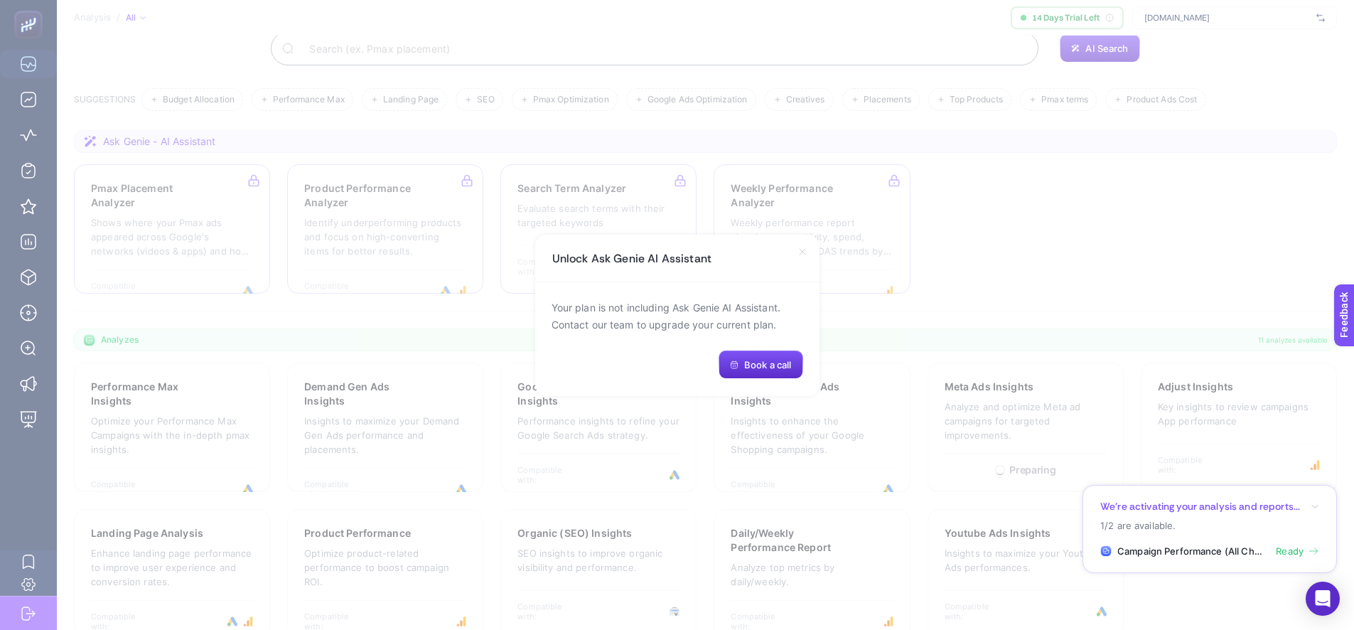
scroll to position [139, 0]
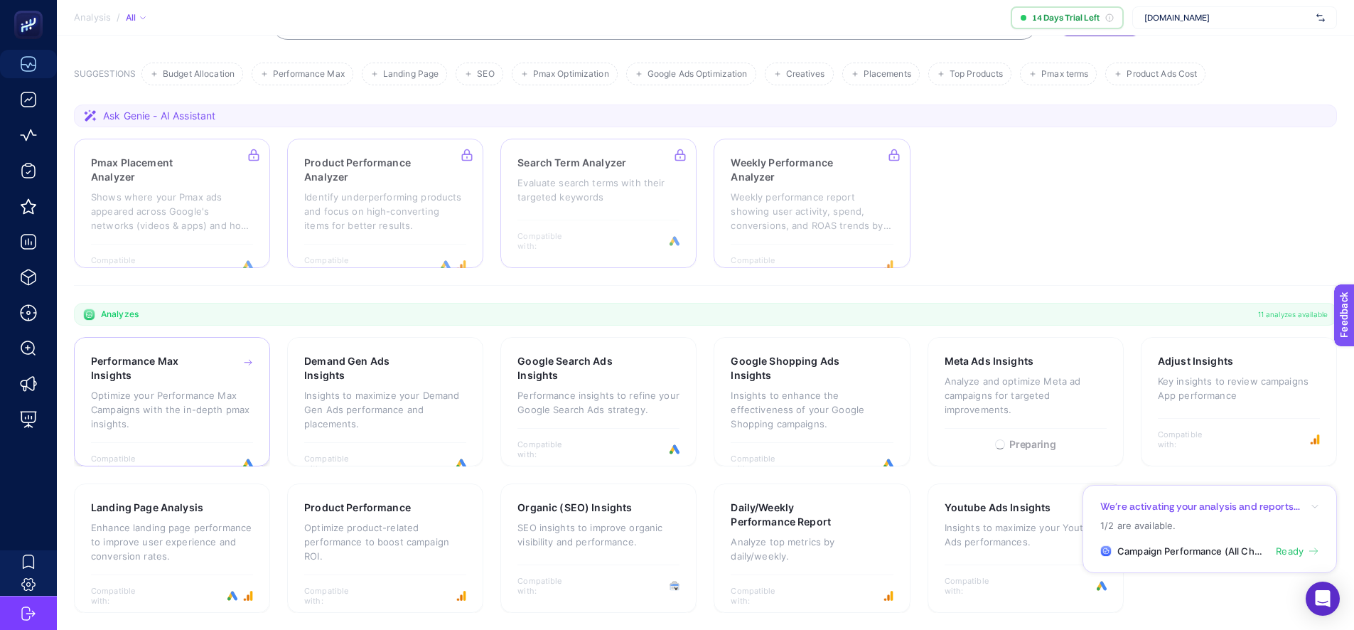
click at [214, 410] on p "Optimize your Performance Max Campaigns with the in-depth pmax insights." at bounding box center [172, 409] width 162 height 43
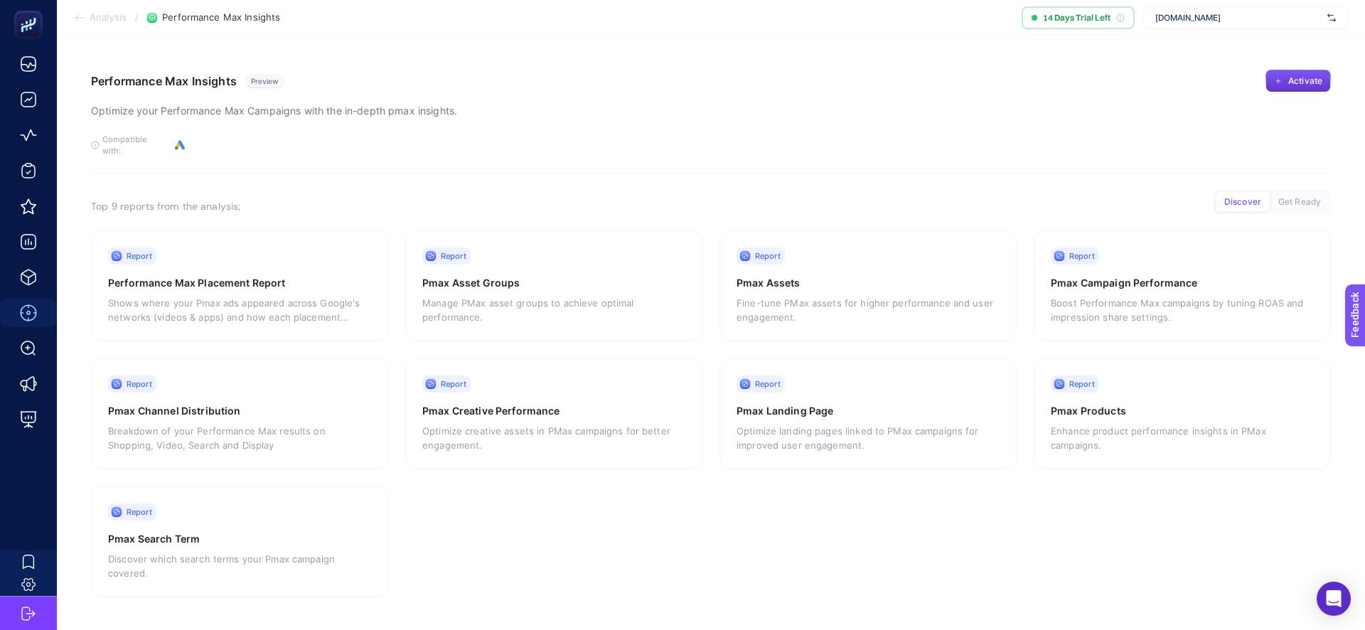
click at [1315, 75] on span "Activate" at bounding box center [1305, 80] width 34 height 11
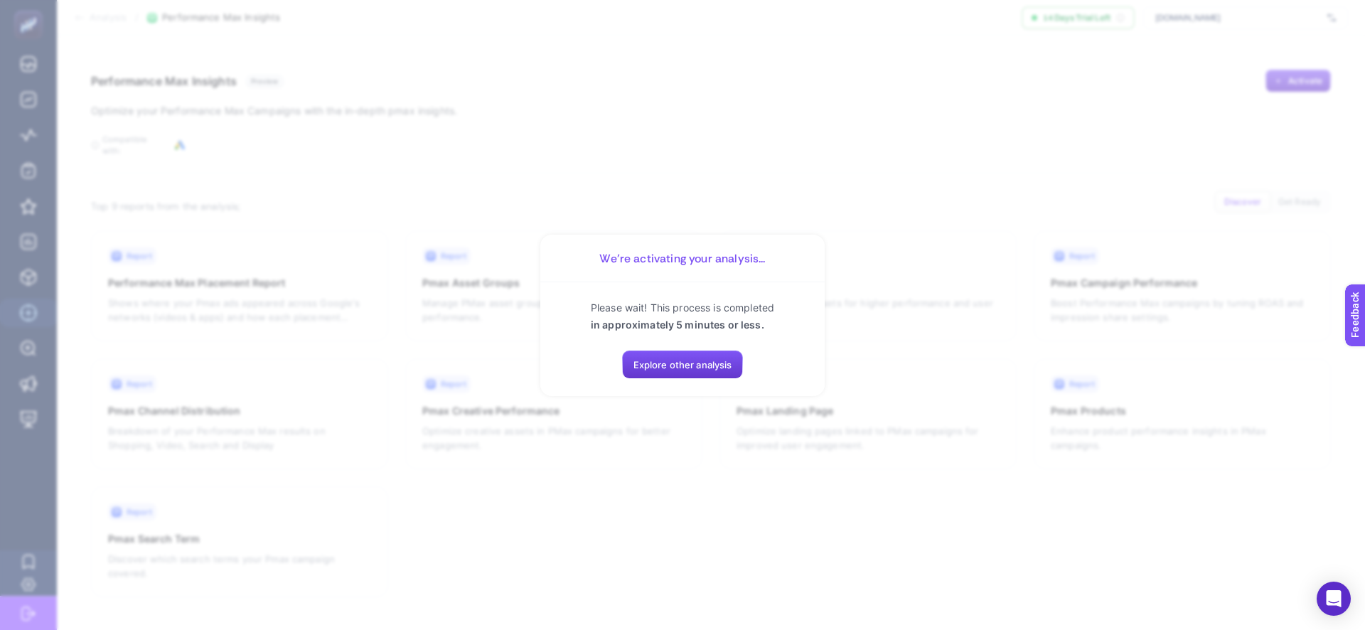
click at [690, 368] on span "Explore other analysis" at bounding box center [682, 364] width 99 height 11
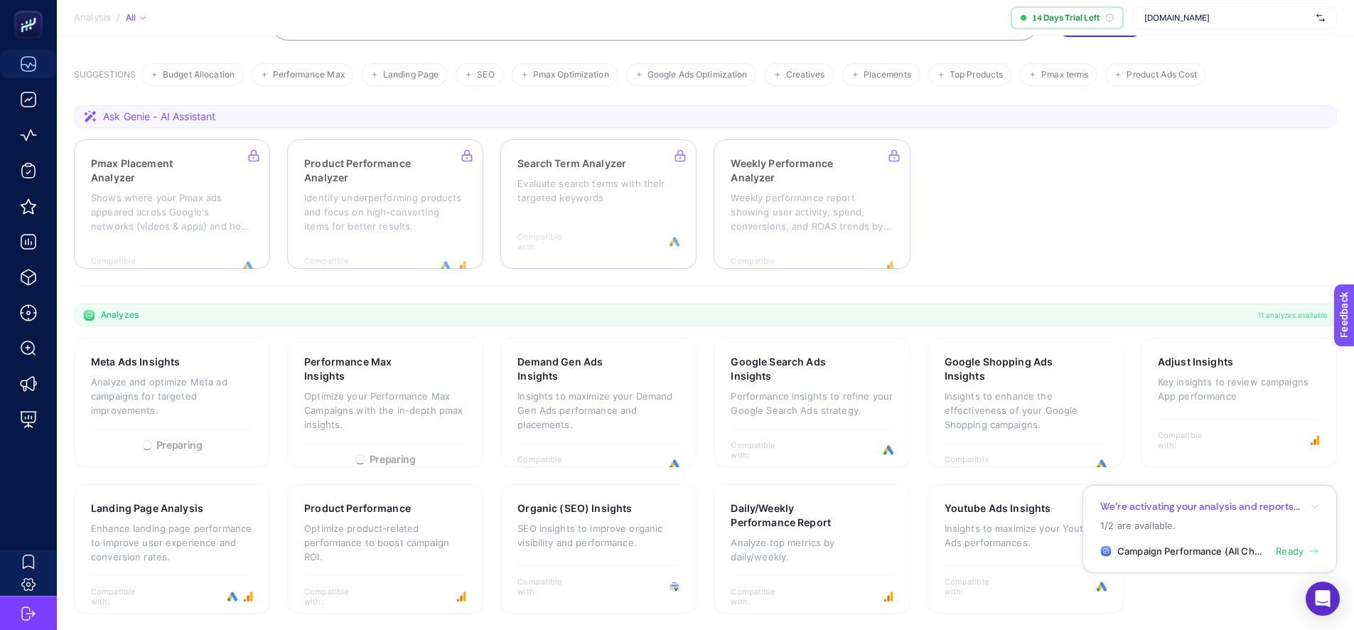
scroll to position [139, 0]
click at [441, 222] on div at bounding box center [385, 203] width 196 height 129
click at [213, 205] on div at bounding box center [172, 203] width 196 height 129
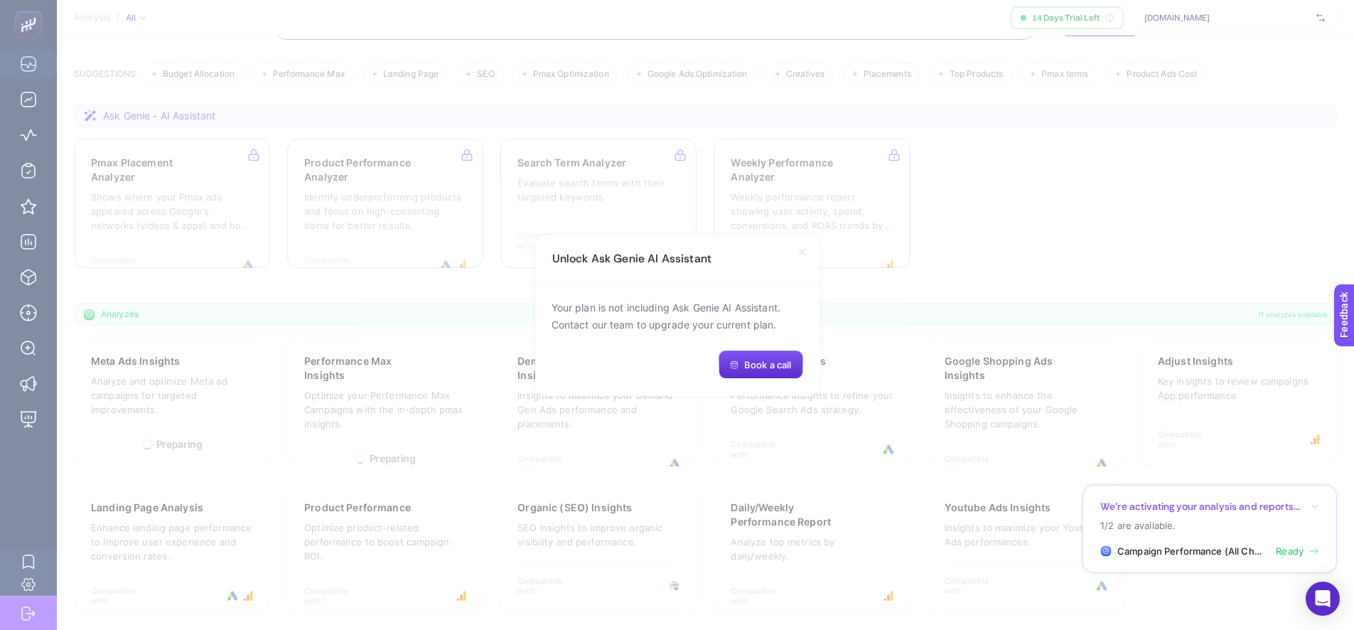
click at [803, 255] on icon at bounding box center [802, 251] width 11 height 11
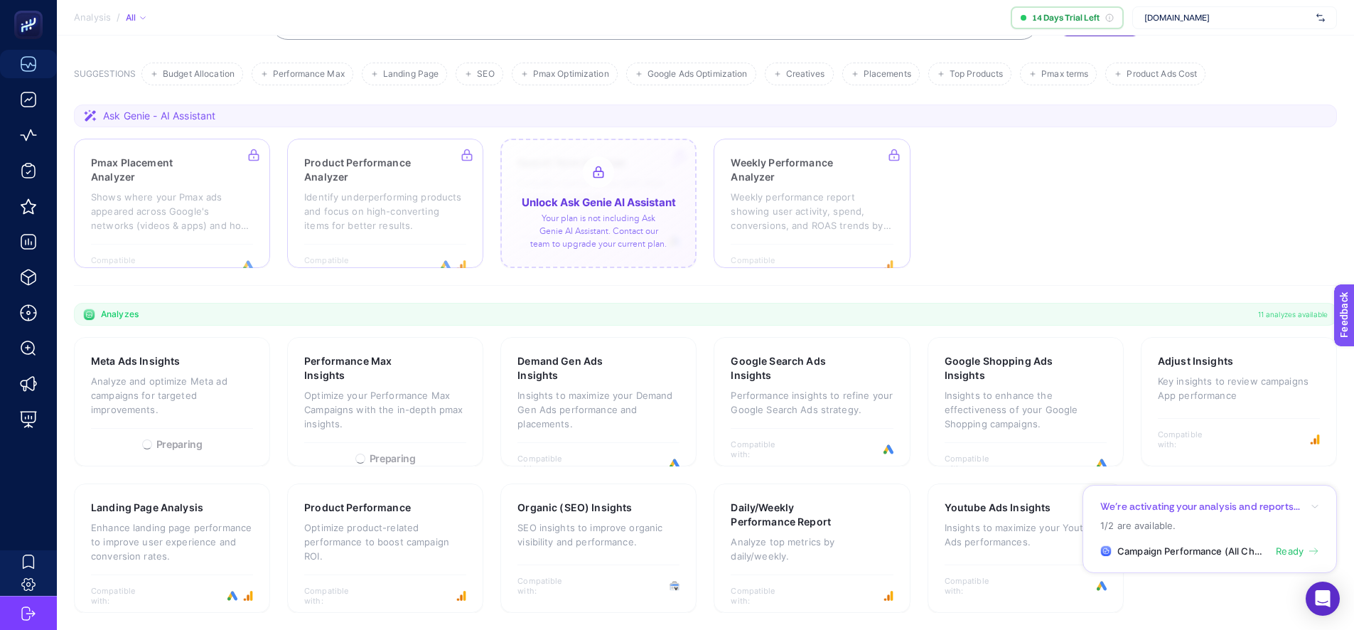
click at [634, 232] on div at bounding box center [598, 203] width 196 height 129
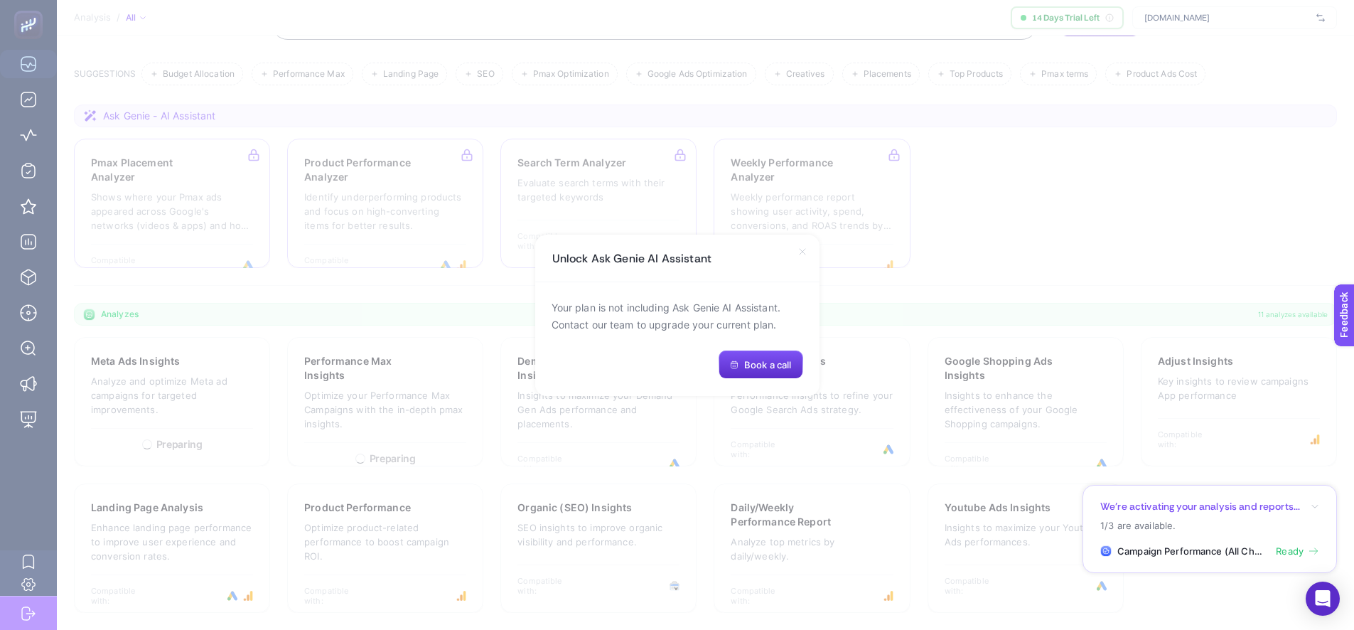
click at [800, 254] on icon at bounding box center [802, 251] width 11 height 11
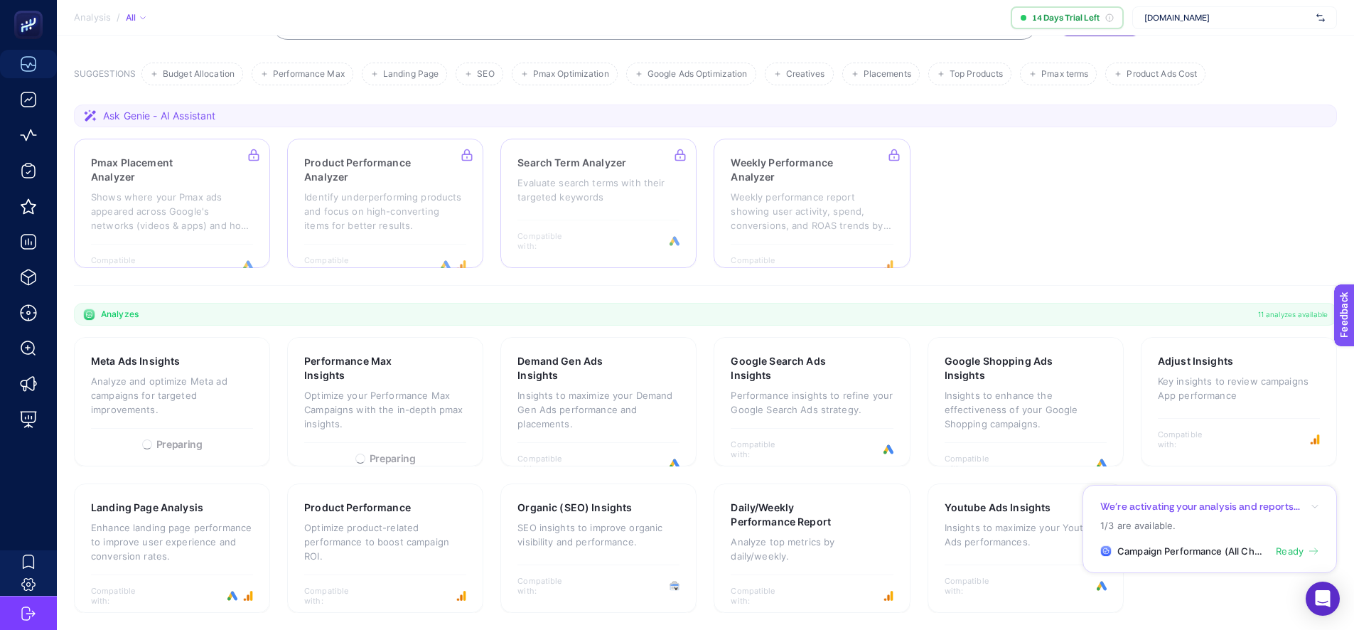
click at [383, 316] on section "Analyzes 11 analyzes available" at bounding box center [705, 314] width 1263 height 23
click at [603, 409] on p "Insights to maximize your Demand Gen Ads performance and placements." at bounding box center [598, 409] width 162 height 43
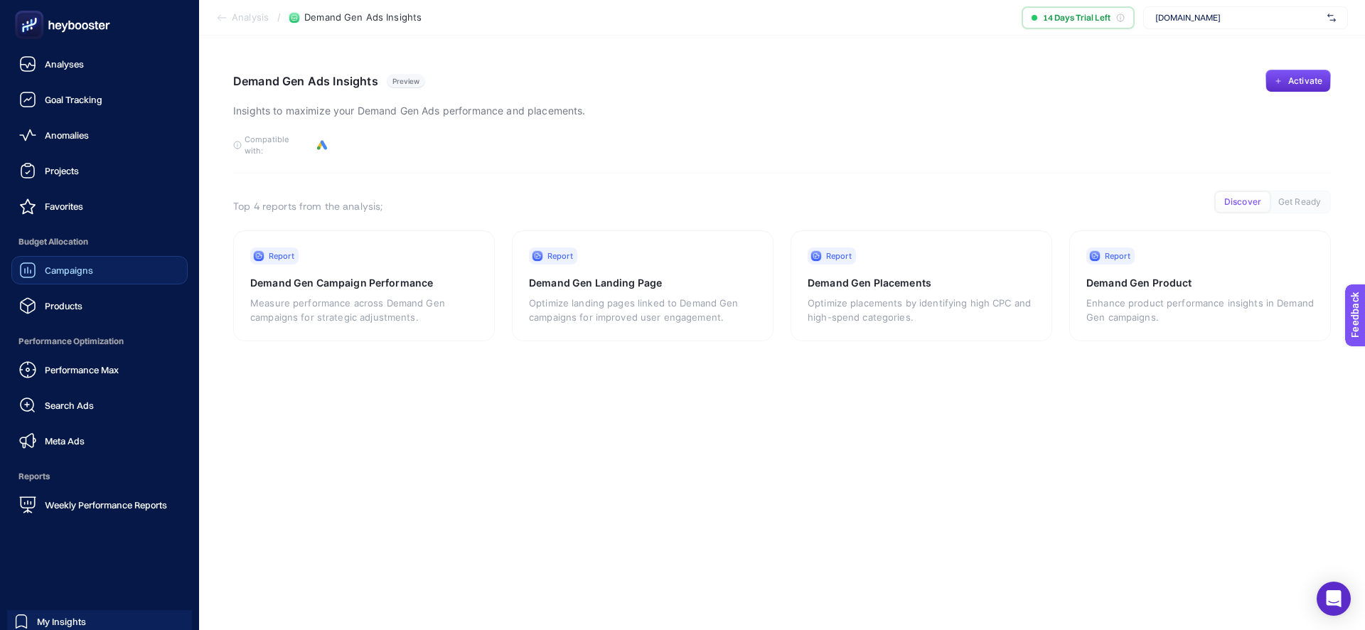
click at [85, 270] on span "Campaigns" at bounding box center [69, 269] width 48 height 11
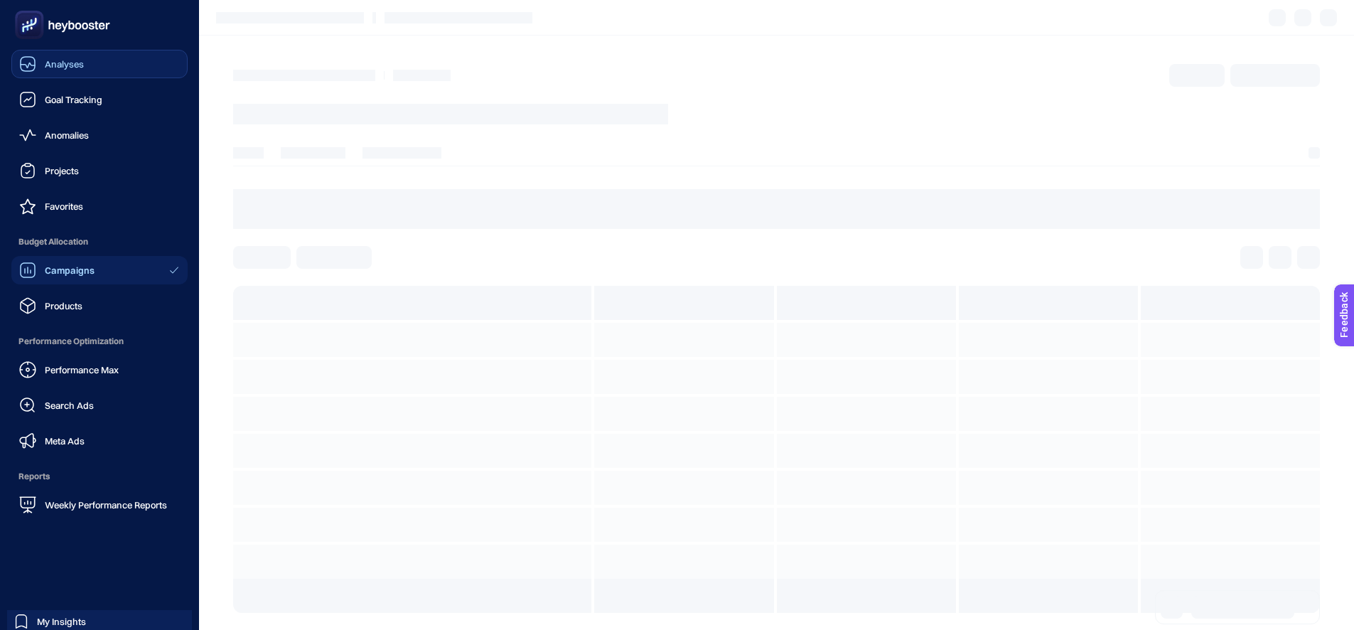
click at [130, 58] on link "Analyses" at bounding box center [99, 64] width 176 height 28
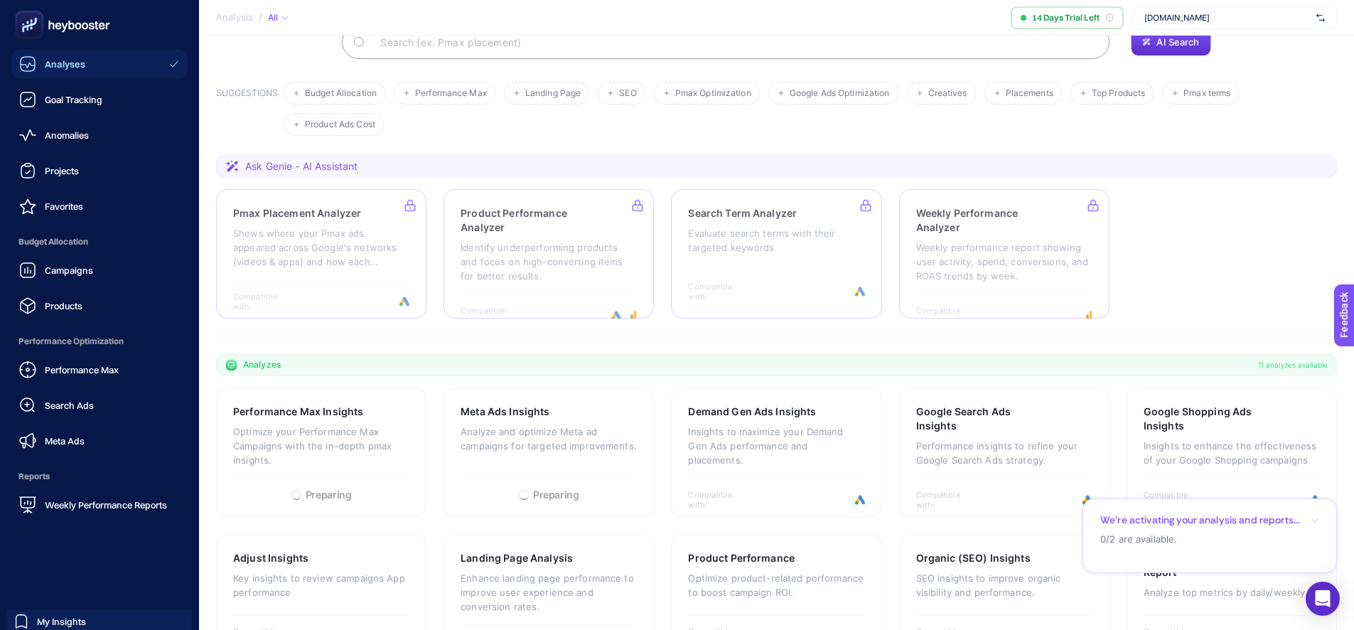
scroll to position [139, 0]
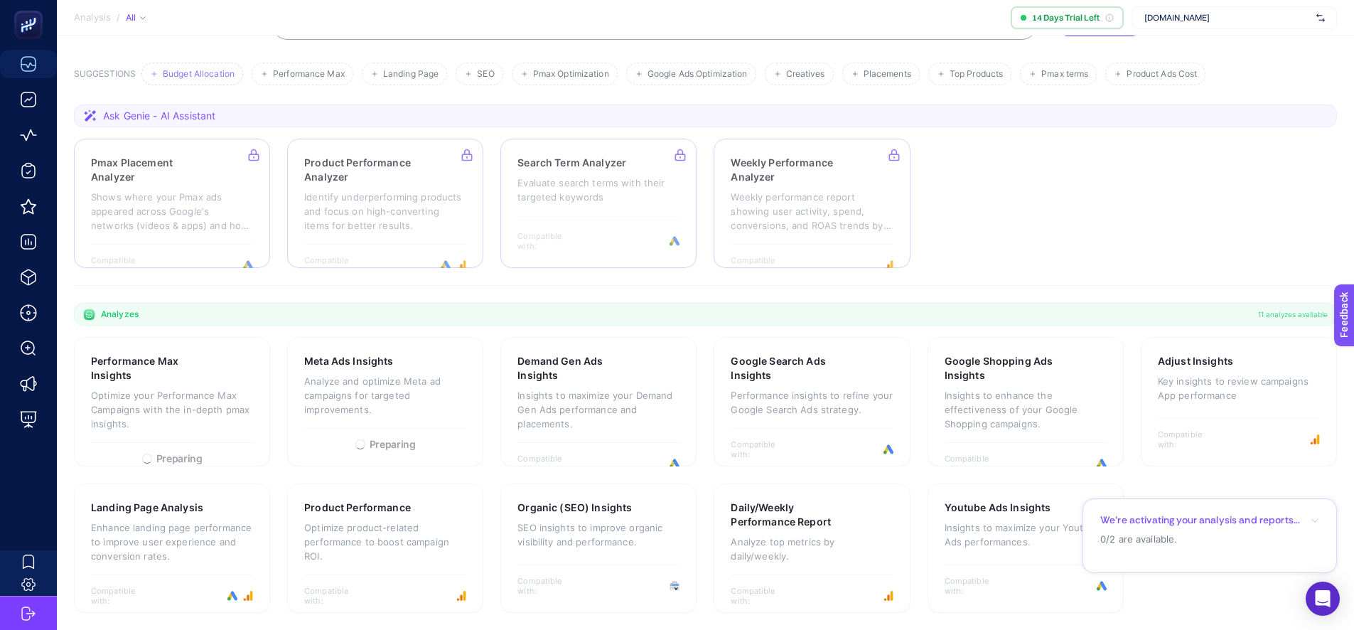
click at [171, 69] on span "Budget Allocation" at bounding box center [199, 74] width 72 height 11
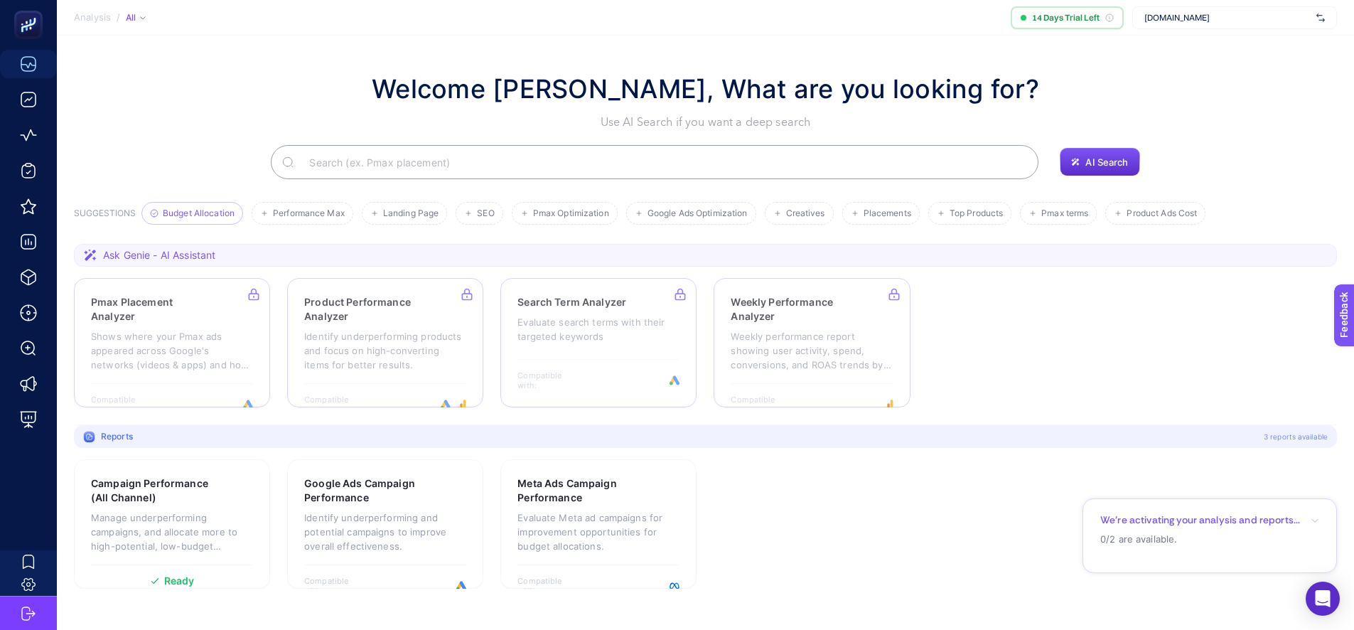
scroll to position [0, 0]
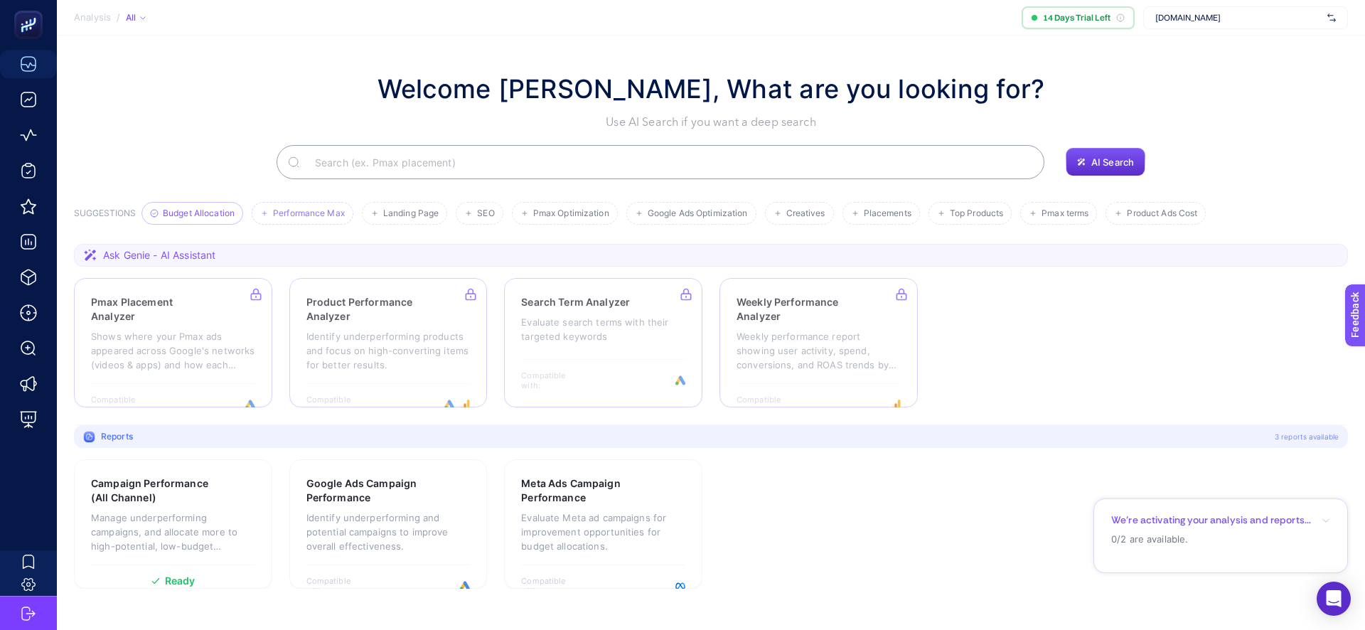
click at [307, 213] on span "Performance Max" at bounding box center [309, 213] width 72 height 11
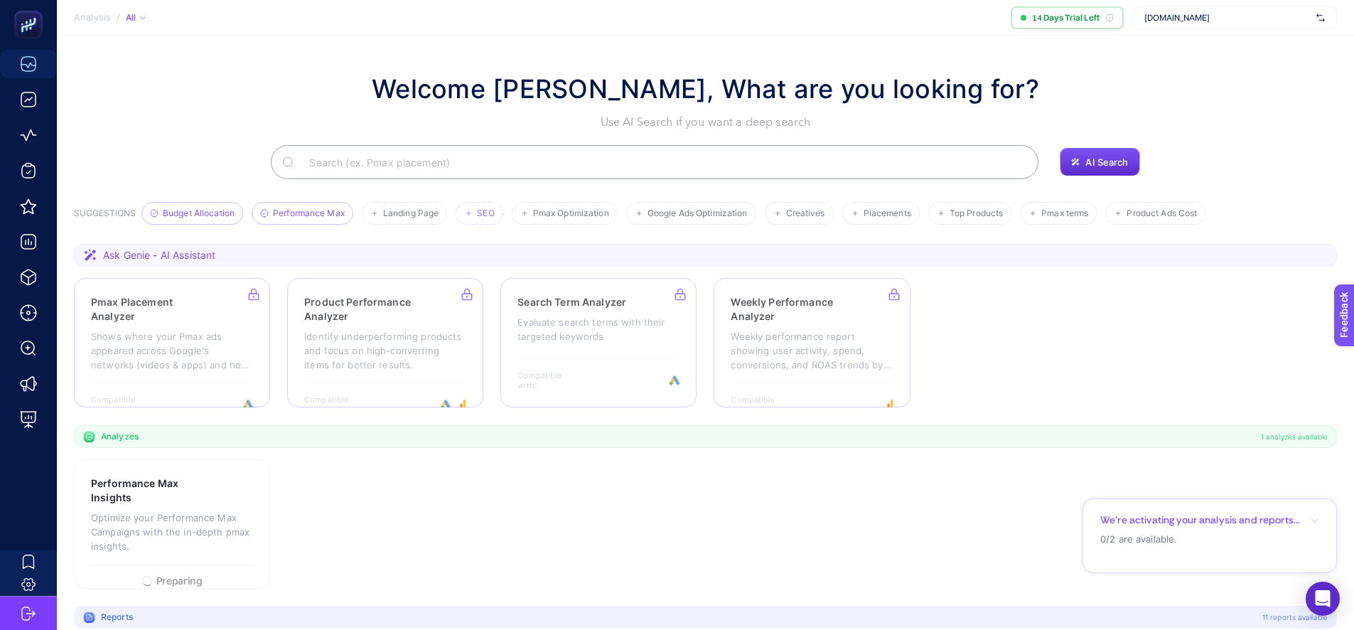
click at [485, 215] on span "SEO" at bounding box center [485, 213] width 17 height 11
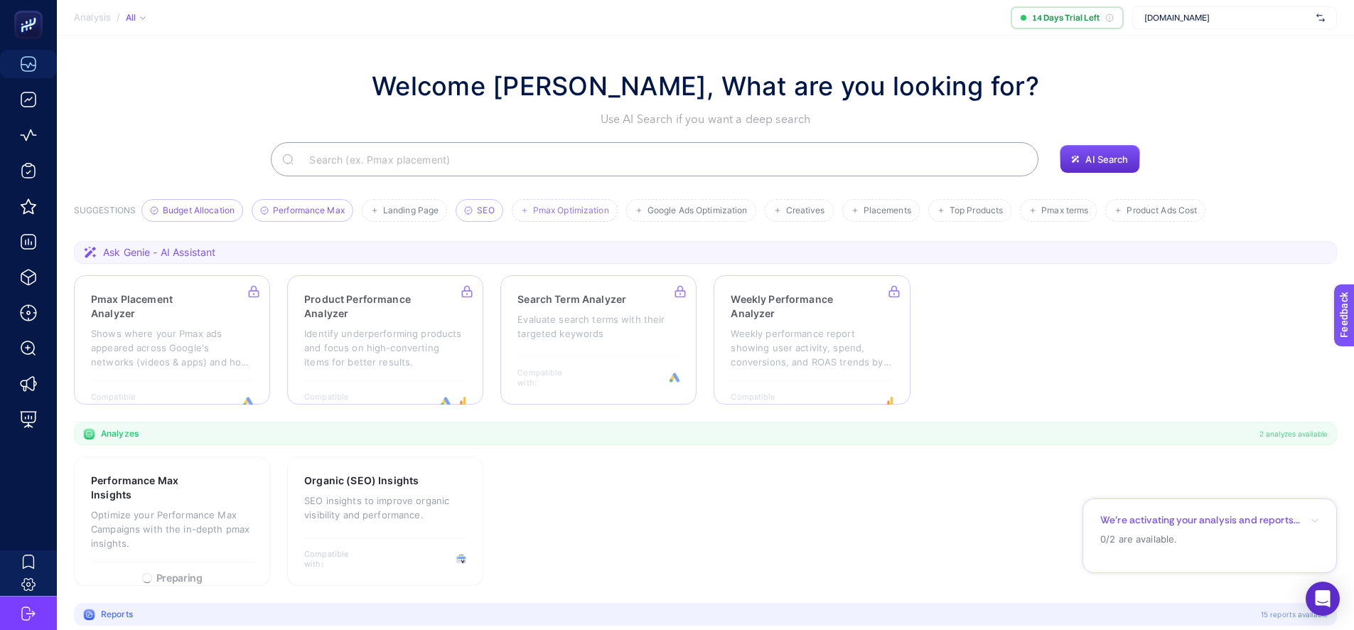
click at [576, 217] on li "Pmax Optimization" at bounding box center [565, 210] width 106 height 23
click at [675, 215] on span "Google Ads Optimization" at bounding box center [698, 210] width 100 height 11
click at [795, 215] on li "Creatives" at bounding box center [799, 210] width 69 height 23
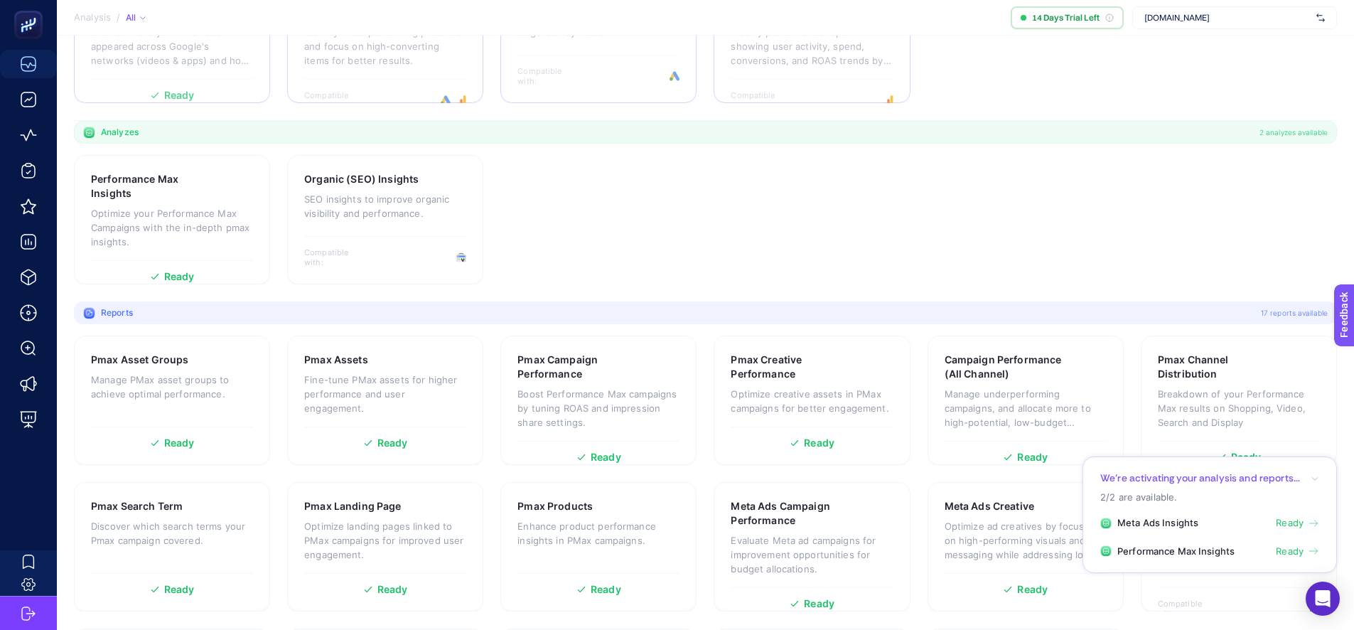
scroll to position [449, 0]
